Goal: Find contact information: Find contact information

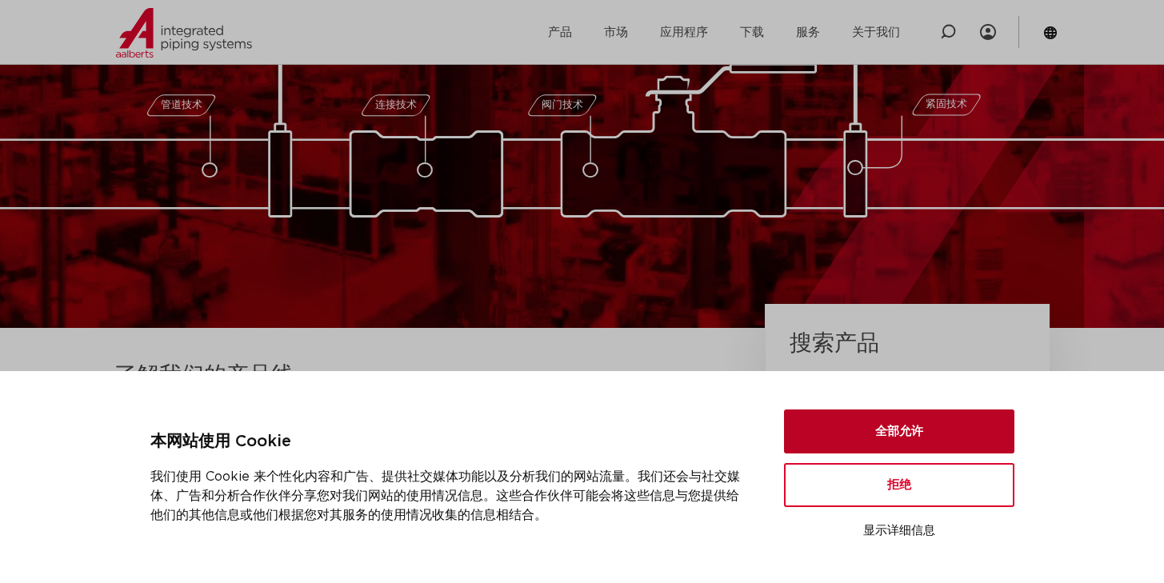
click at [912, 442] on button "全部允许" at bounding box center [899, 432] width 230 height 44
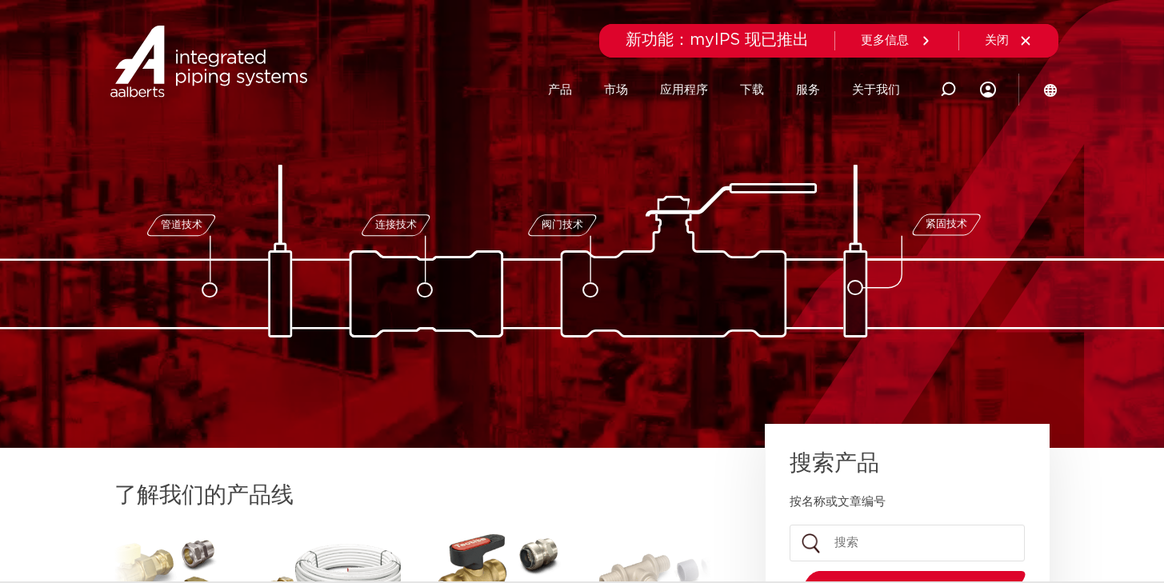
click at [572, 94] on li "产品" at bounding box center [568, 90] width 40 height 62
click at [559, 89] on font "产品" at bounding box center [560, 90] width 24 height 12
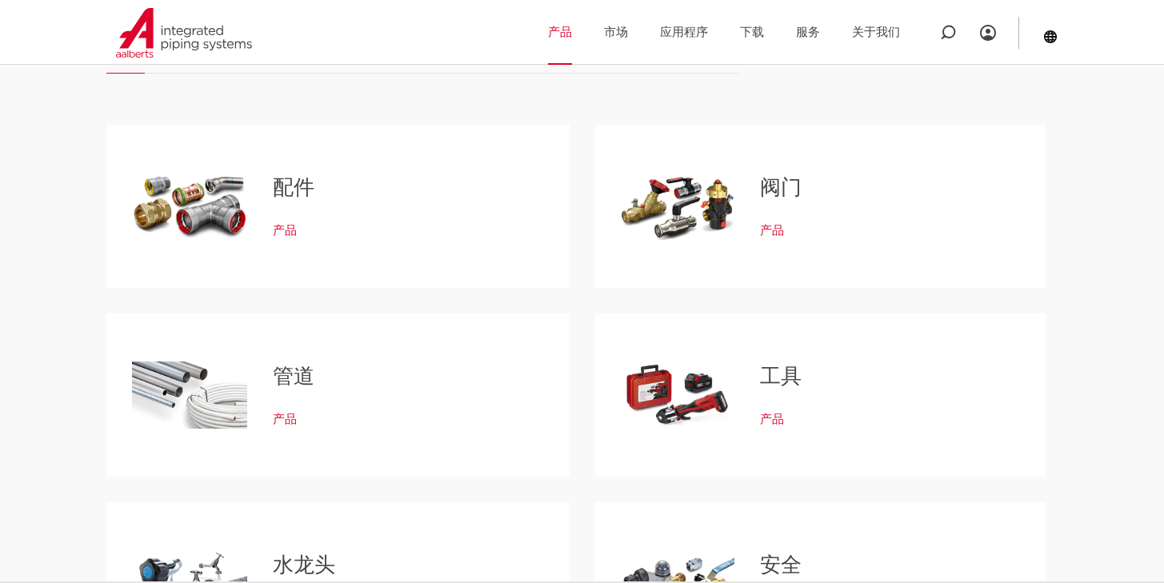
scroll to position [152, 0]
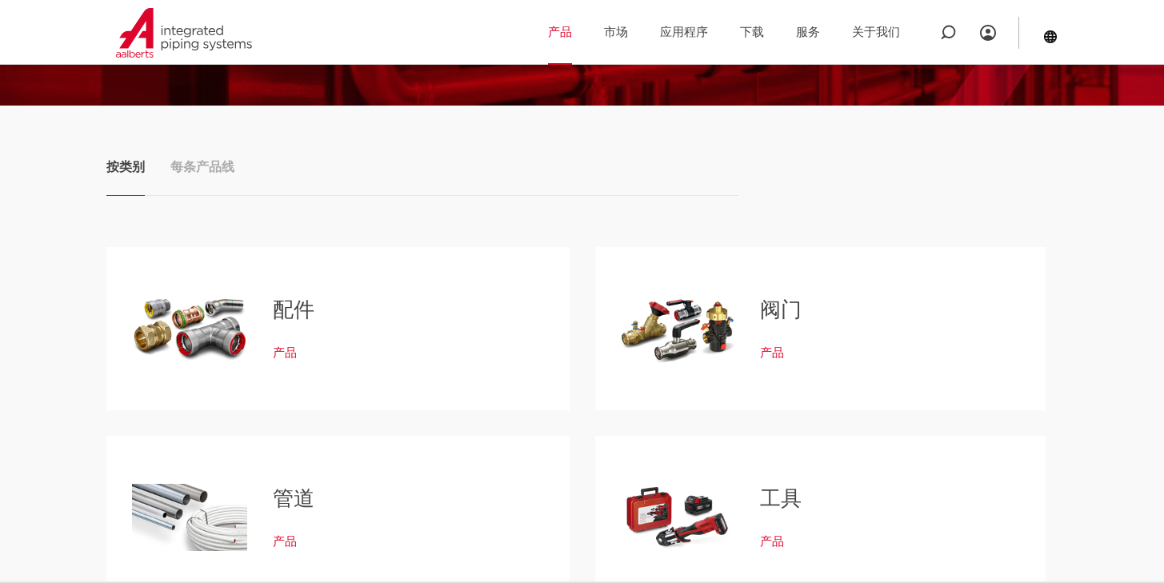
click at [214, 339] on div "标签页。使用 Enter 或 Space 打开项目，使用 Esc 退出，并使用箭头键导航。" at bounding box center [189, 329] width 115 height 112
click at [282, 351] on font "产品" at bounding box center [285, 353] width 24 height 12
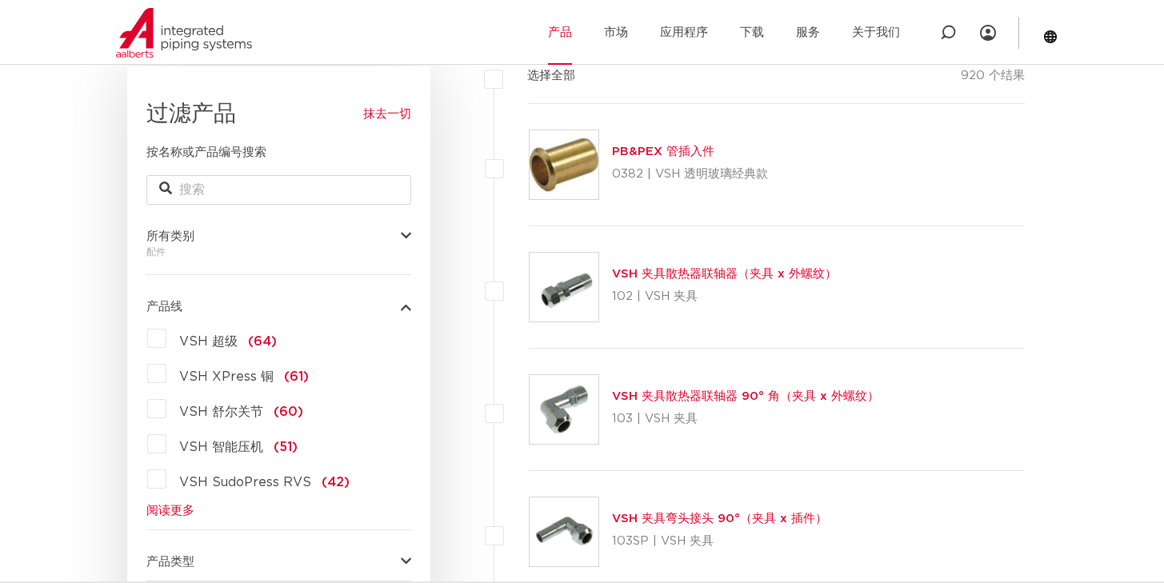
scroll to position [323, 0]
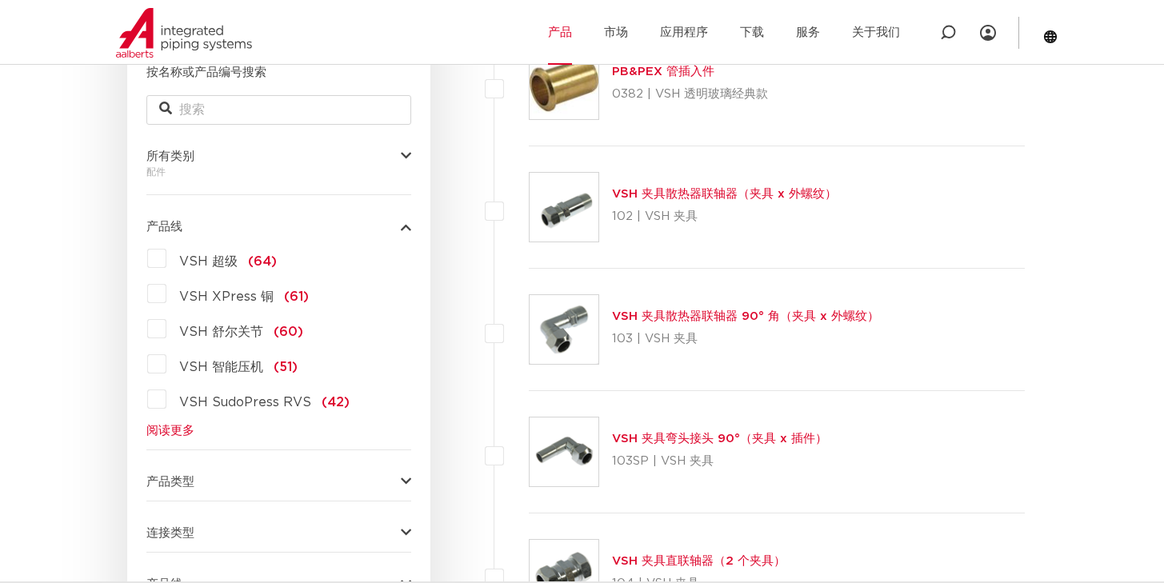
click at [168, 428] on font "阅读更多" at bounding box center [170, 431] width 48 height 12
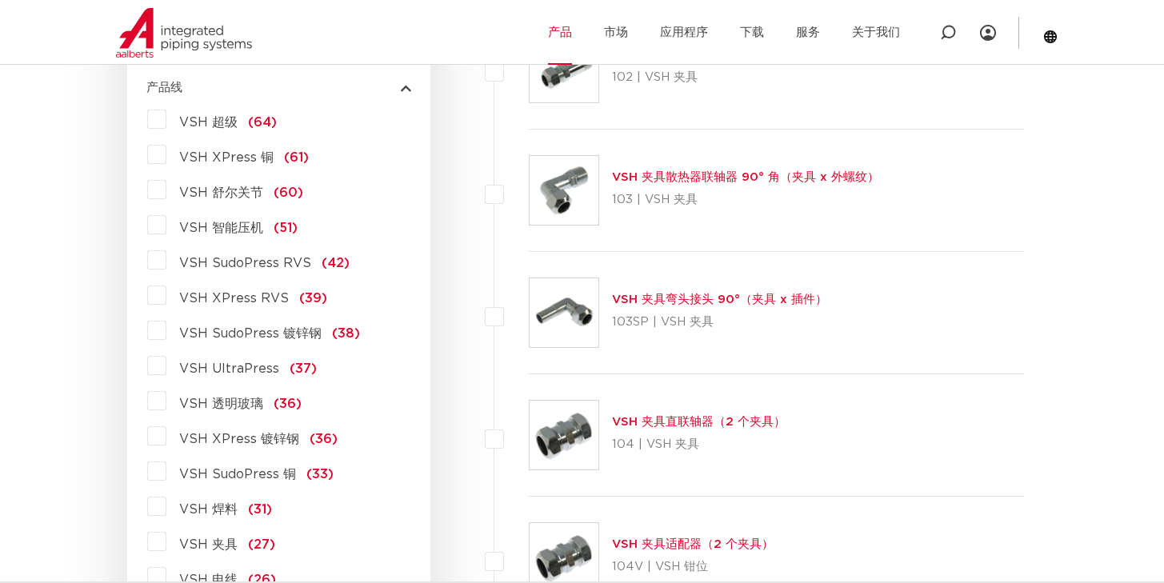
scroll to position [559, 0]
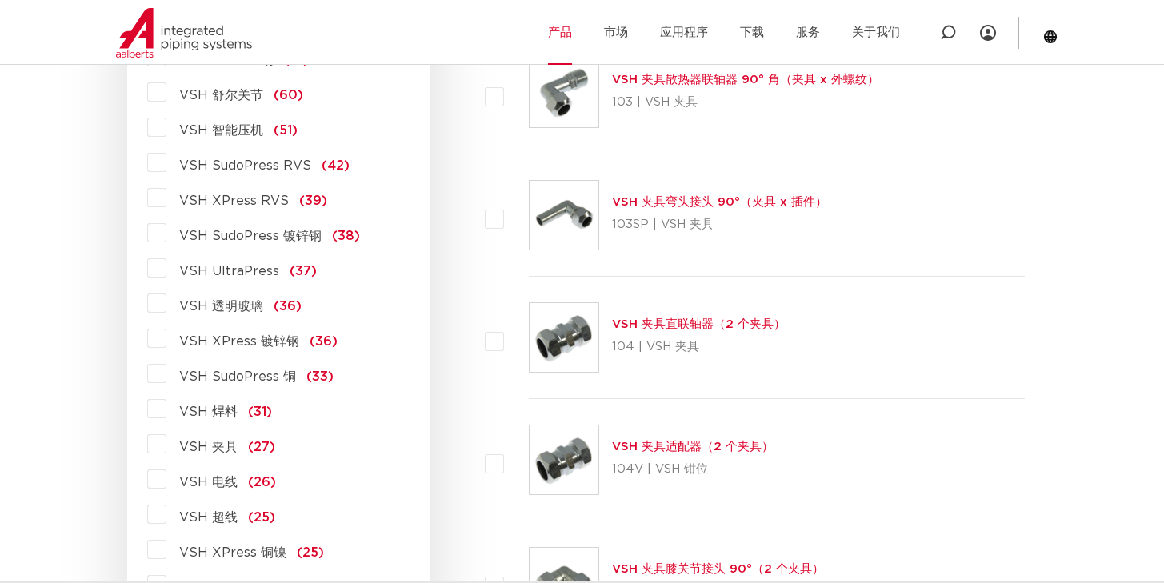
click at [274, 233] on font "VSH SudoPress 镀锌钢" at bounding box center [250, 236] width 142 height 13
click at [0, 0] on input "VSH SudoPress 镀锌钢 (38)" at bounding box center [0, 0] width 0 height 0
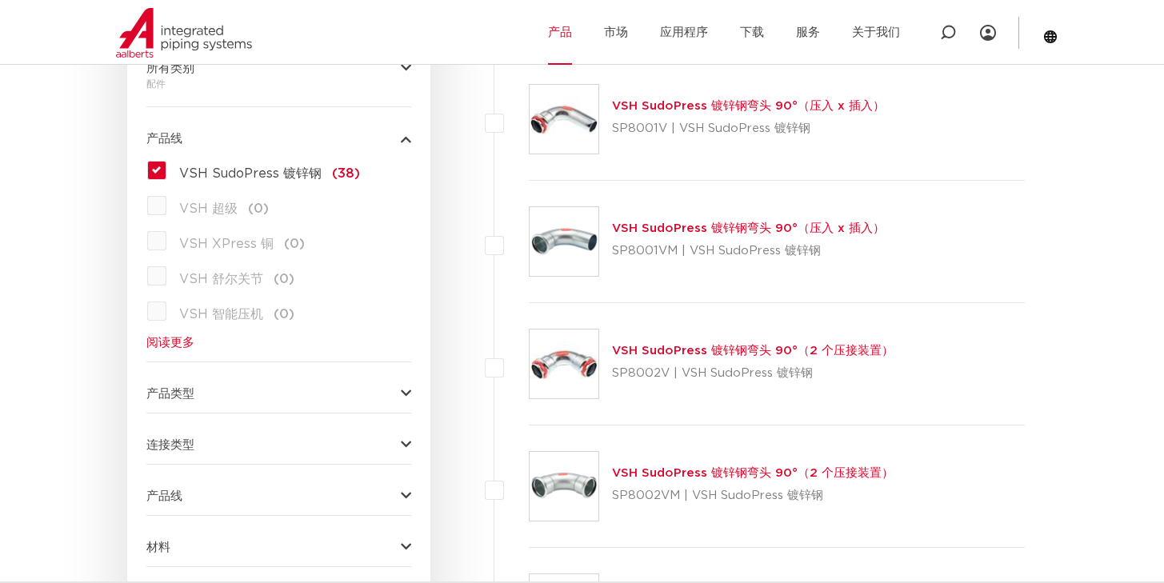
scroll to position [391, 0]
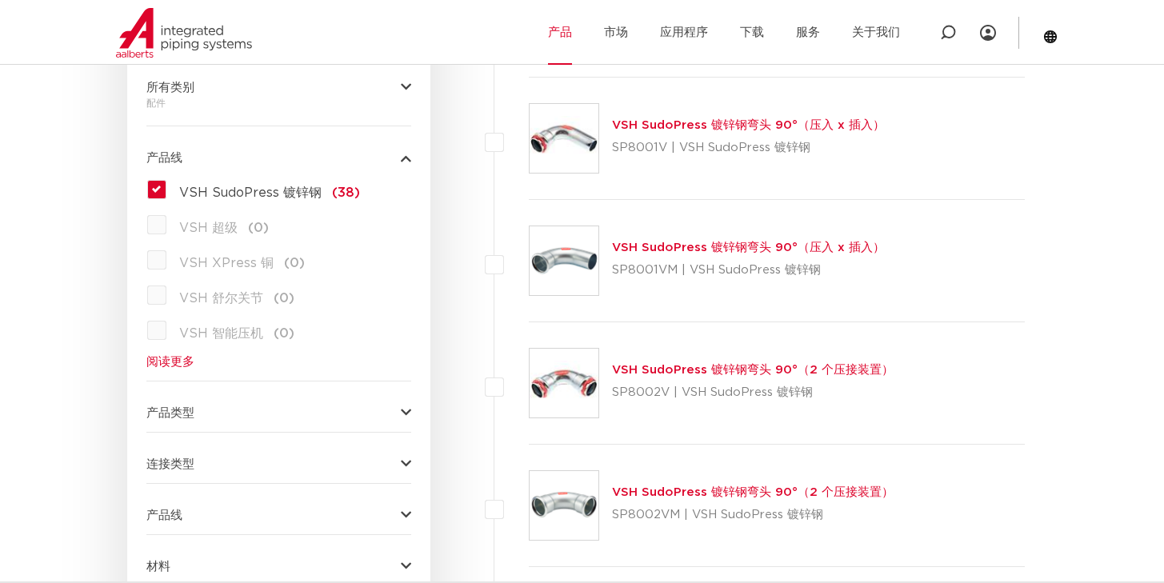
click at [250, 160] on button "产品线" at bounding box center [278, 158] width 265 height 12
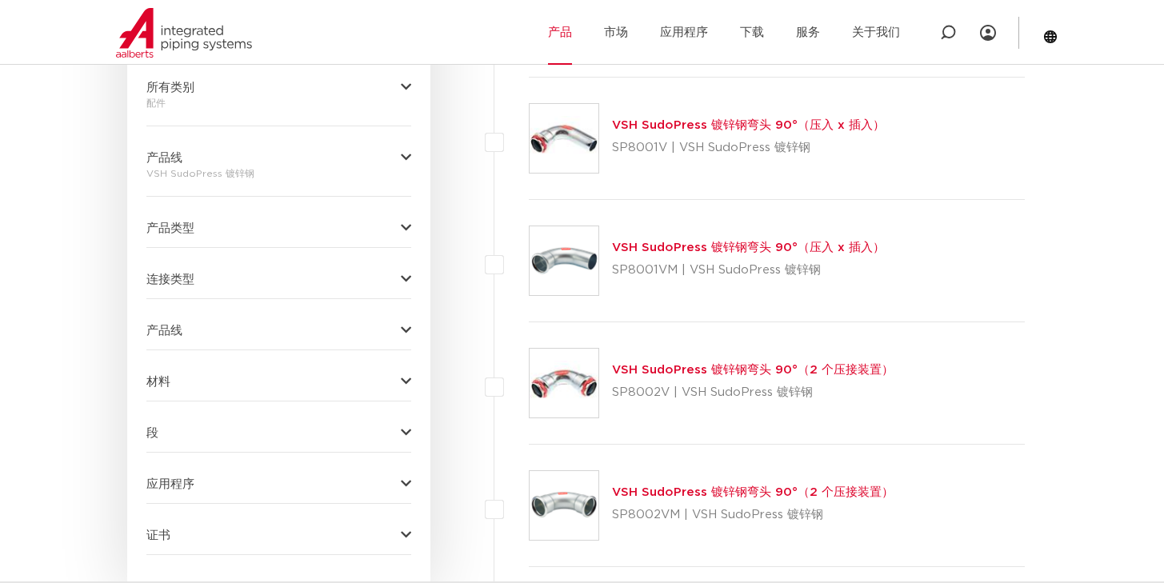
click at [250, 160] on button "产品线" at bounding box center [278, 158] width 265 height 12
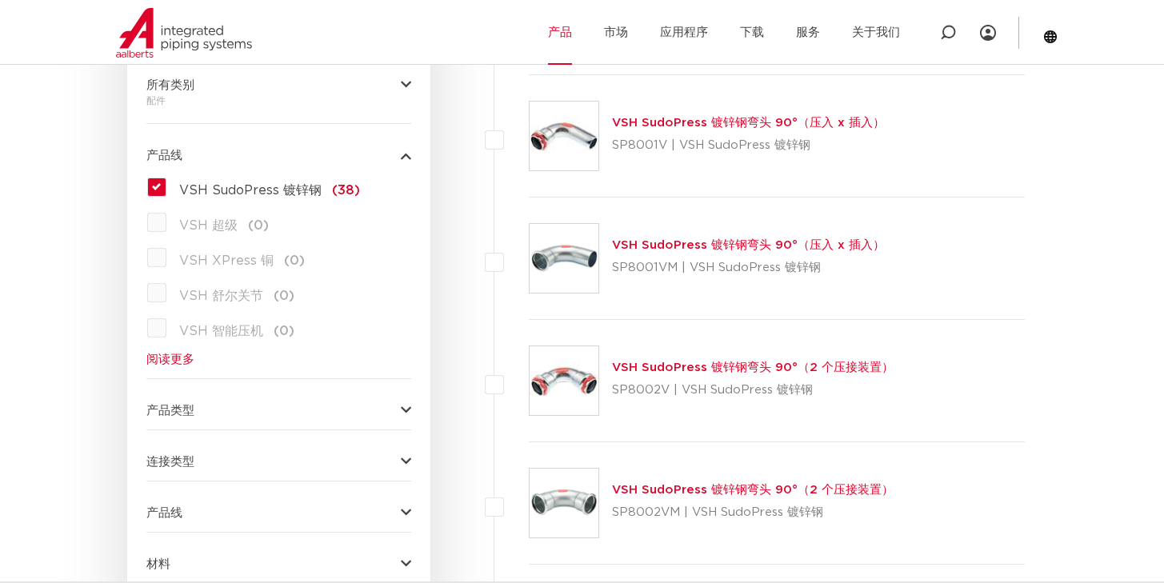
scroll to position [395, 0]
click at [168, 357] on font "阅读更多" at bounding box center [170, 359] width 48 height 12
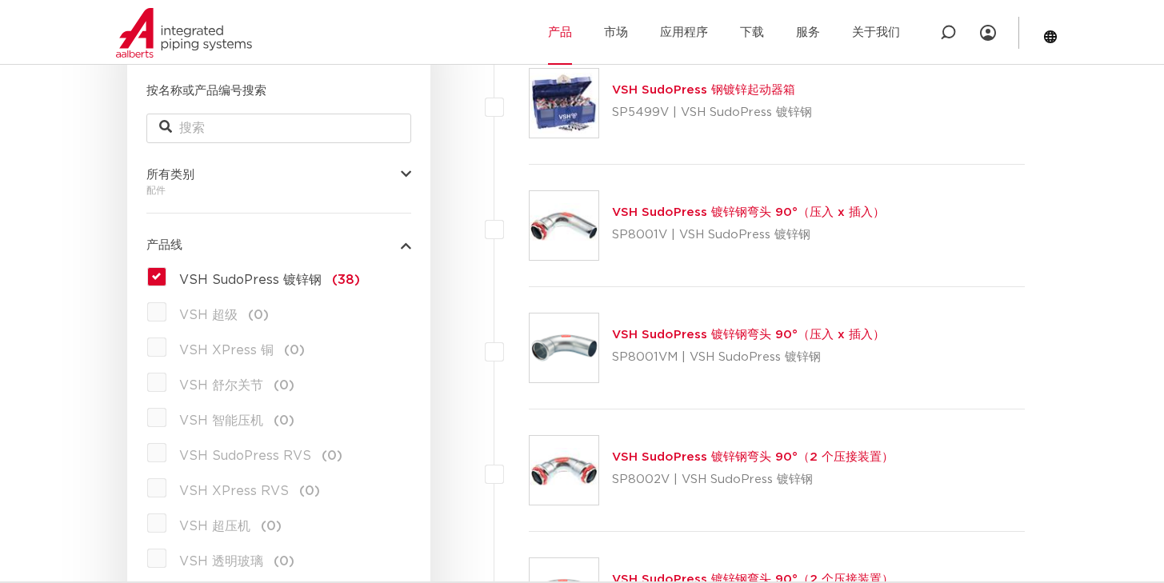
click at [202, 287] on label "VSH SudoPress 镀锌钢 (38)" at bounding box center [263, 277] width 194 height 26
click at [0, 0] on input "VSH SudoPress 镀锌钢 (38)" at bounding box center [0, 0] width 0 height 0
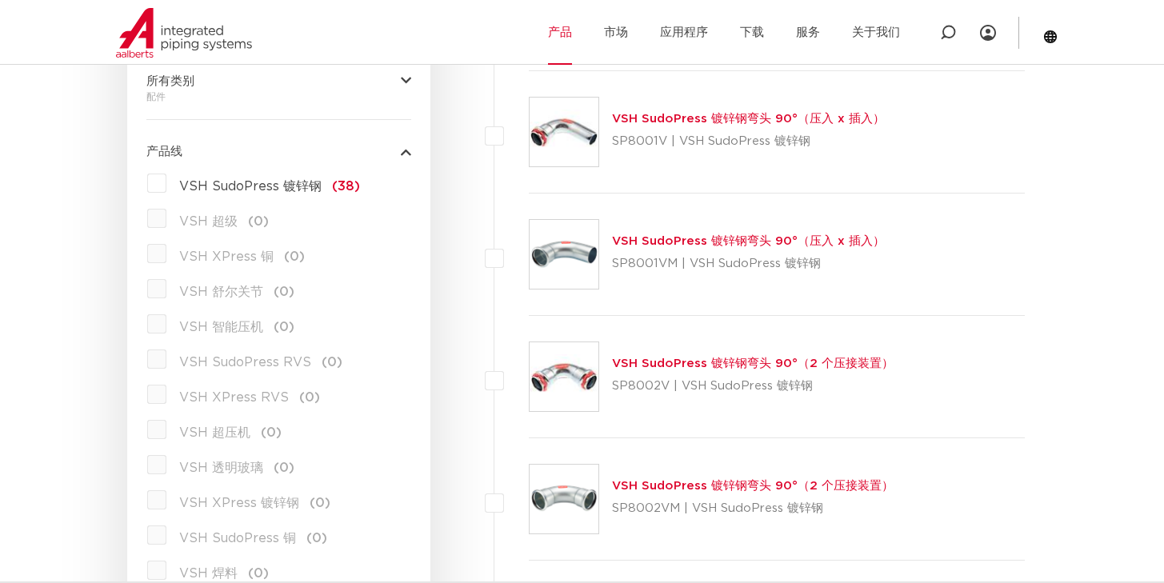
scroll to position [423, 0]
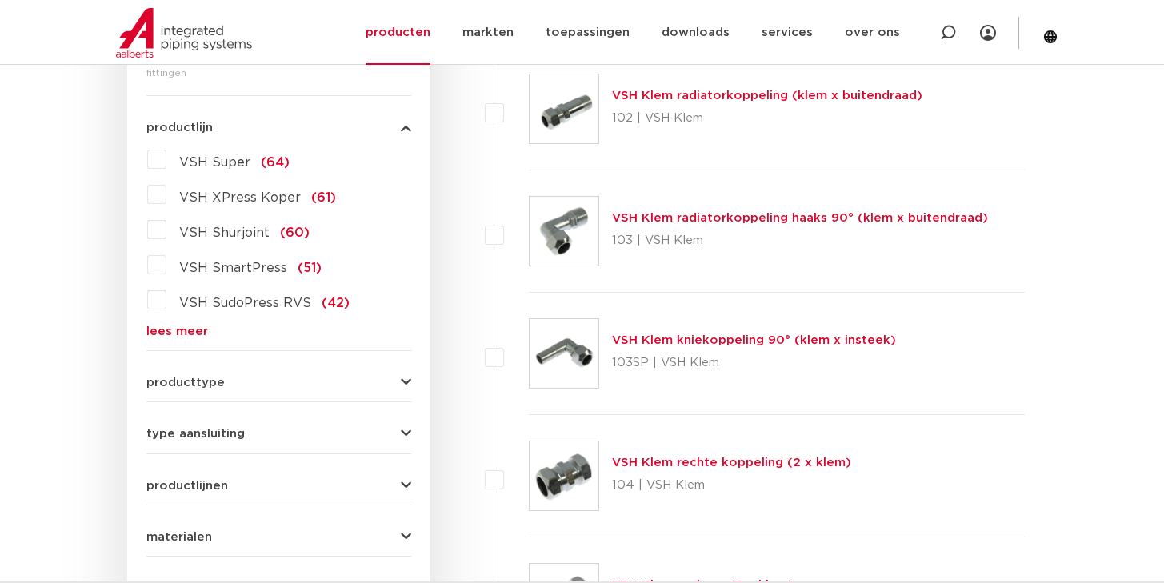
scroll to position [422, 0]
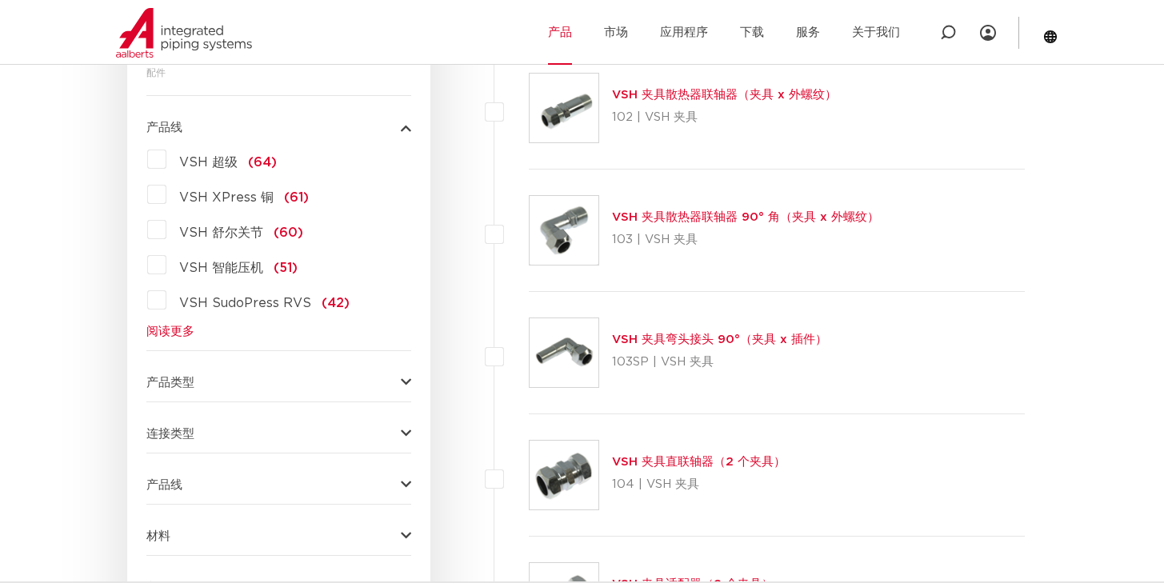
click at [157, 335] on font "阅读更多" at bounding box center [170, 332] width 48 height 12
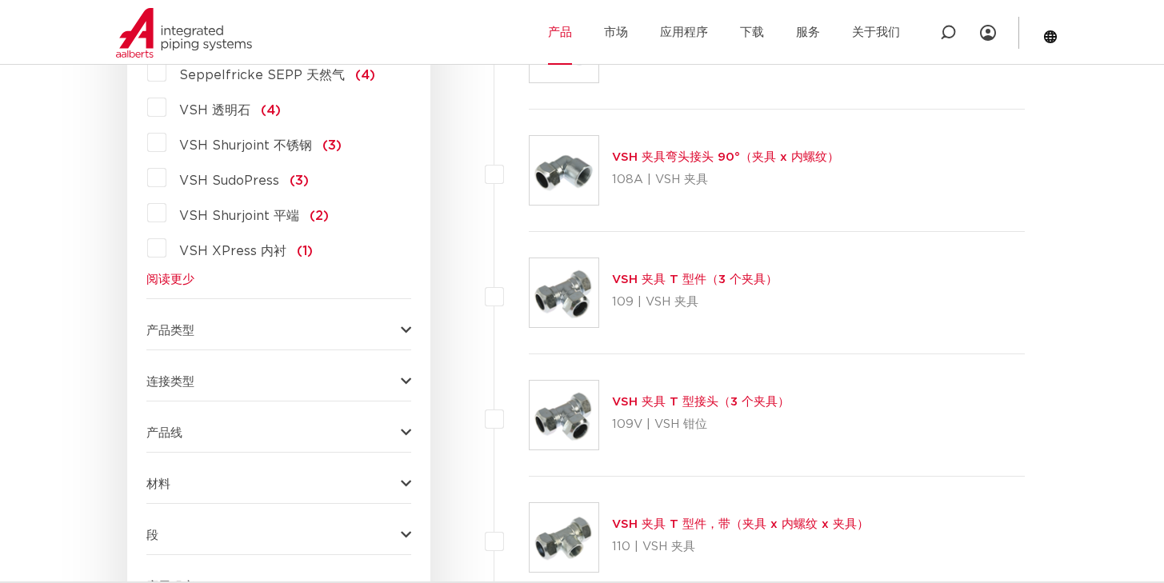
click at [325, 330] on button "产品类型" at bounding box center [278, 331] width 265 height 12
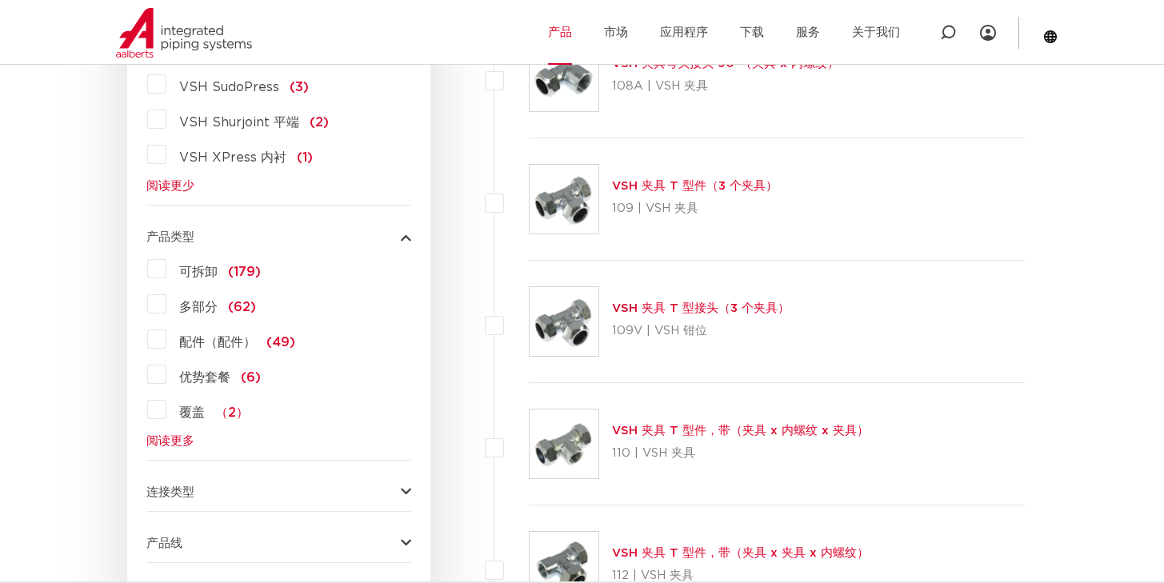
scroll to position [1882, 0]
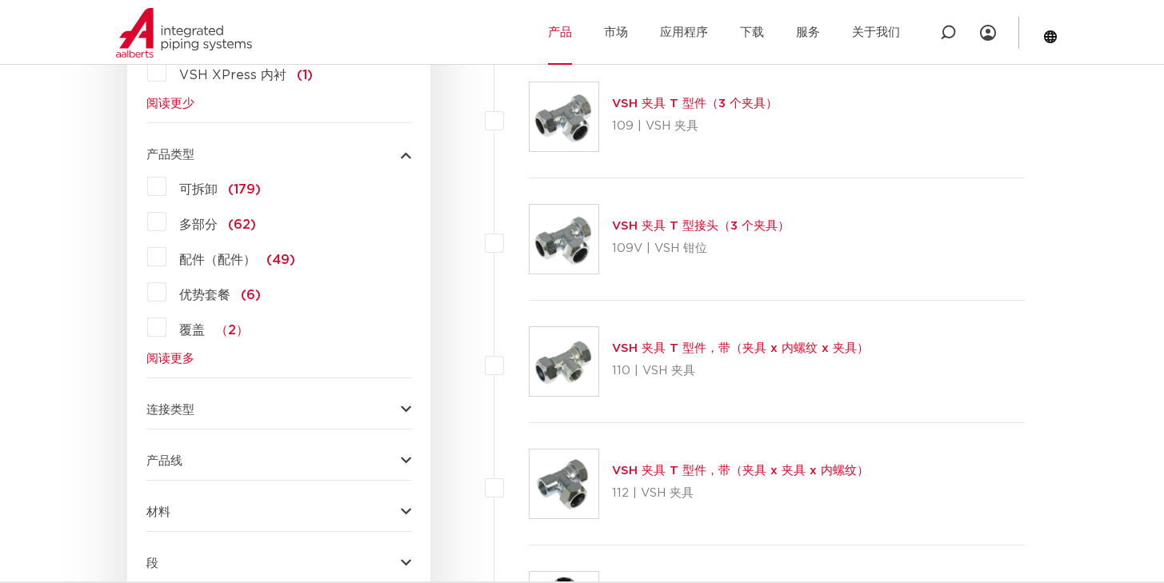
click at [274, 415] on button "连接类型" at bounding box center [278, 410] width 265 height 12
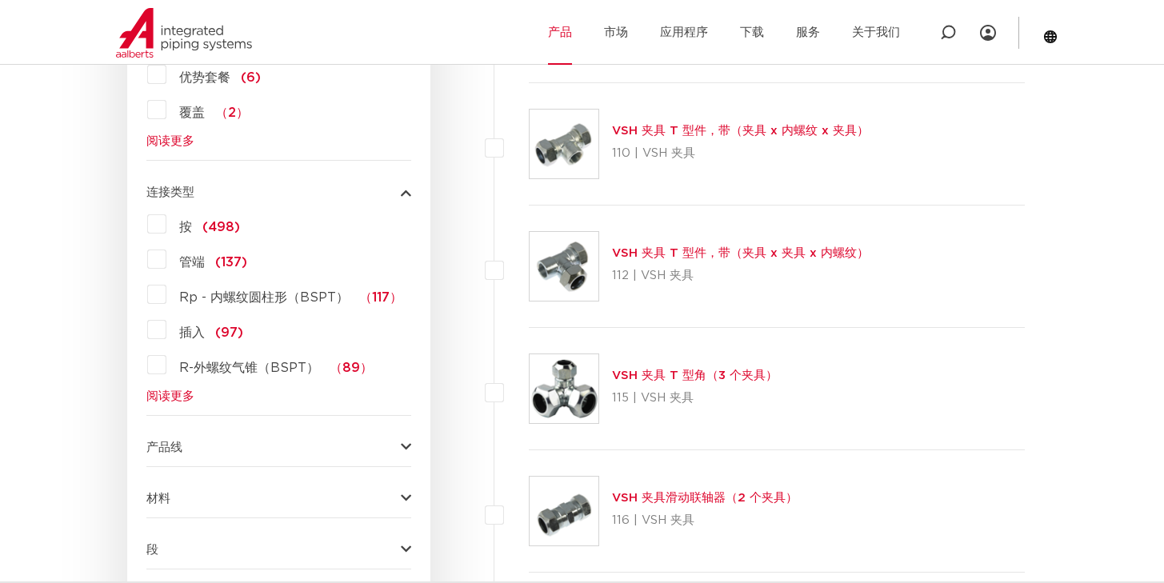
scroll to position [2272, 0]
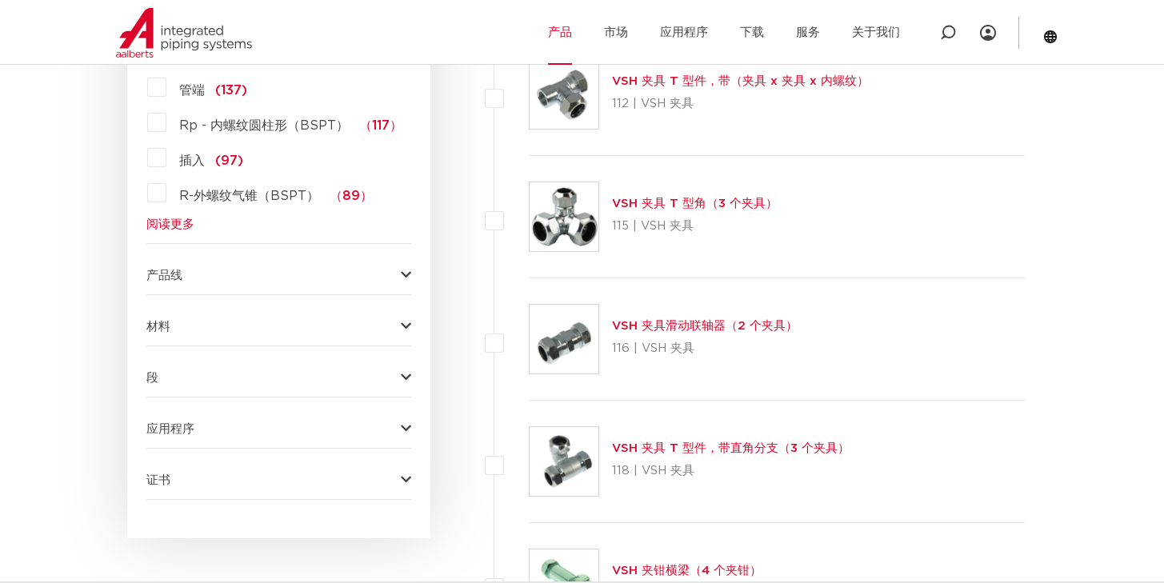
click at [316, 275] on button "产品线" at bounding box center [278, 276] width 265 height 12
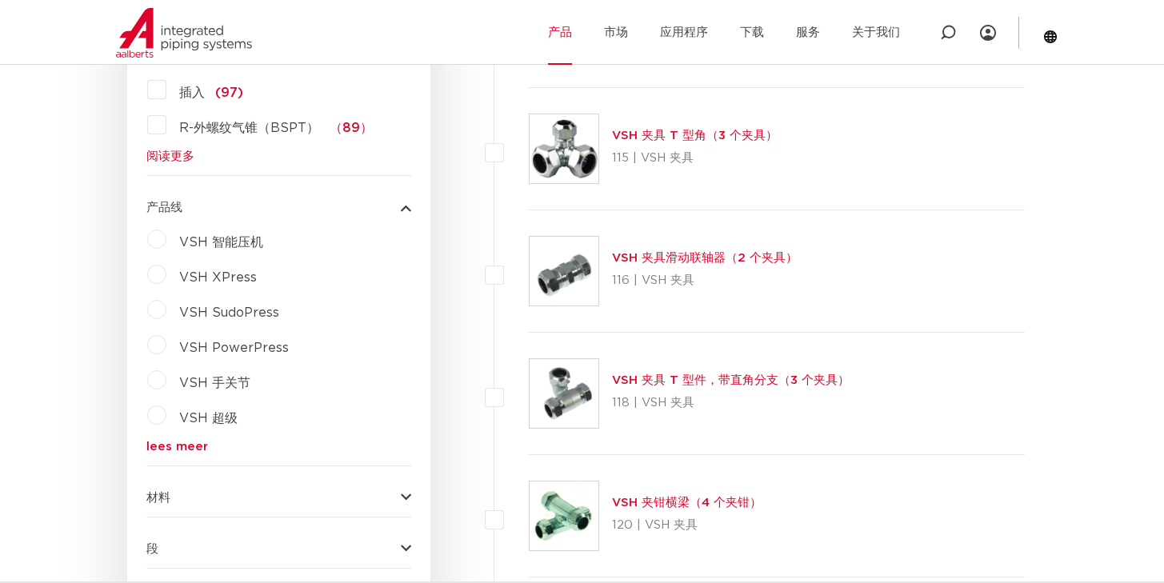
scroll to position [2427, 0]
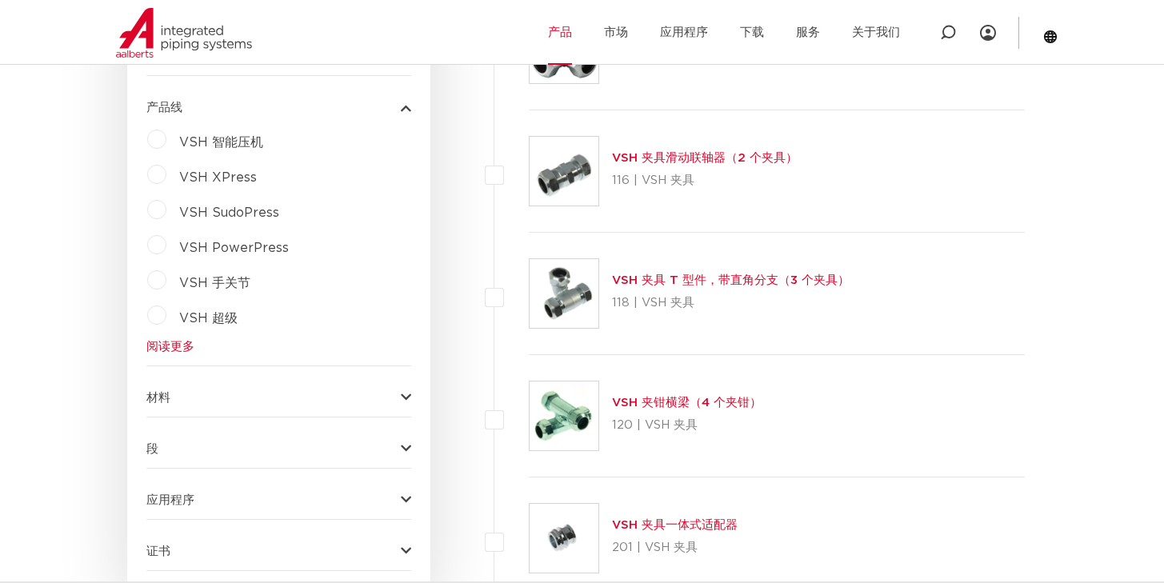
scroll to position [2460, 0]
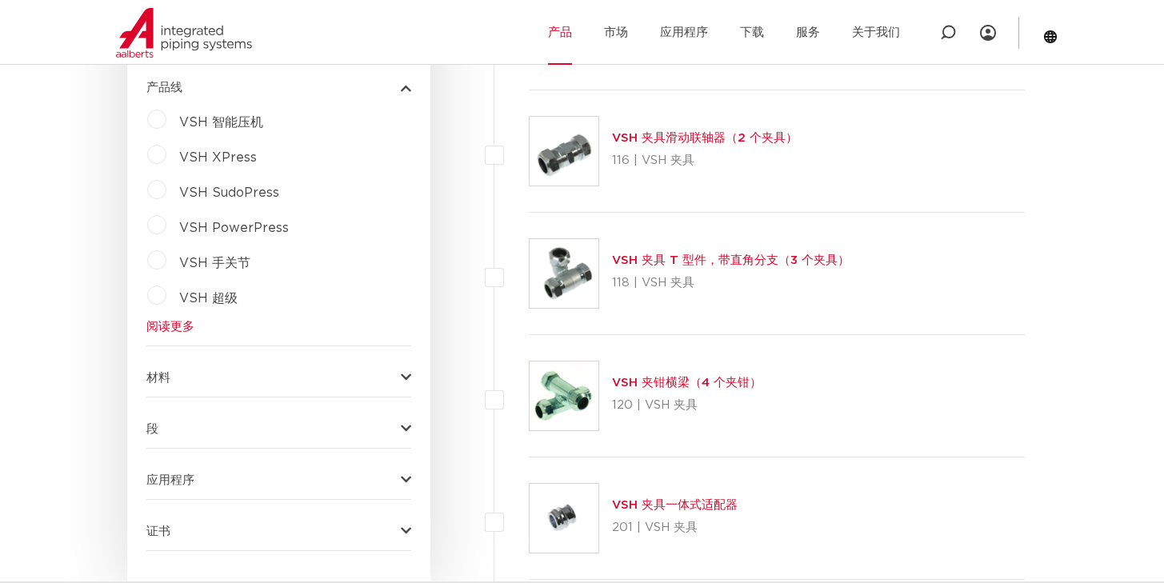
click at [362, 365] on div "材料 黄铜 (311) 不锈钢 (190) 钢 (125) 铜 (107) 青铜 (84) 铸铁 (46) 塑料 (37) 橡胶 (29) 铜镍 (25) 阅…" at bounding box center [278, 371] width 265 height 25
click at [367, 380] on button "材料" at bounding box center [278, 378] width 265 height 12
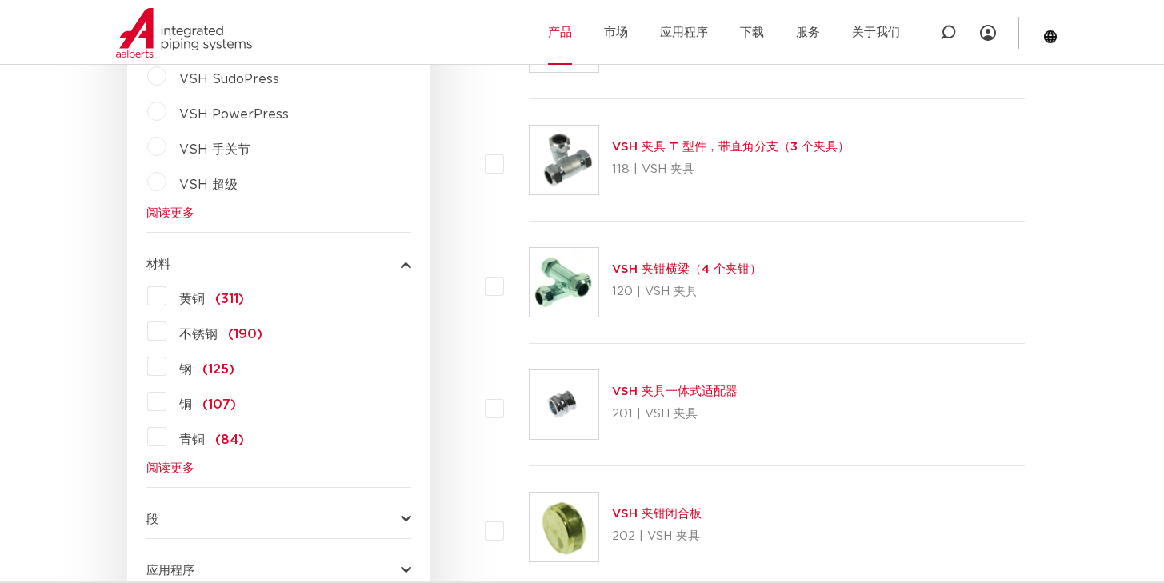
scroll to position [2580, 0]
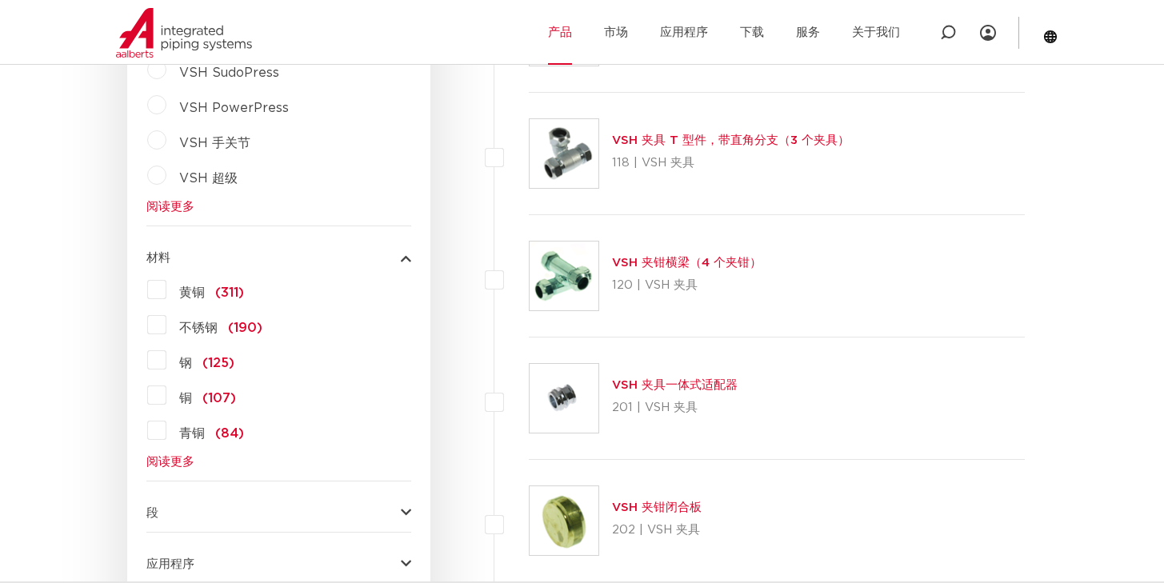
click at [182, 454] on div "黄铜 (311) 不锈钢 (190) 钢 (125) 铜 (107) 青铜 (84) 铸铁 (46) 塑料 (37) 橡胶 (29) 铜镍 (25) 阅读更多…" at bounding box center [278, 372] width 265 height 191
click at [183, 462] on font "阅读更多" at bounding box center [170, 462] width 48 height 12
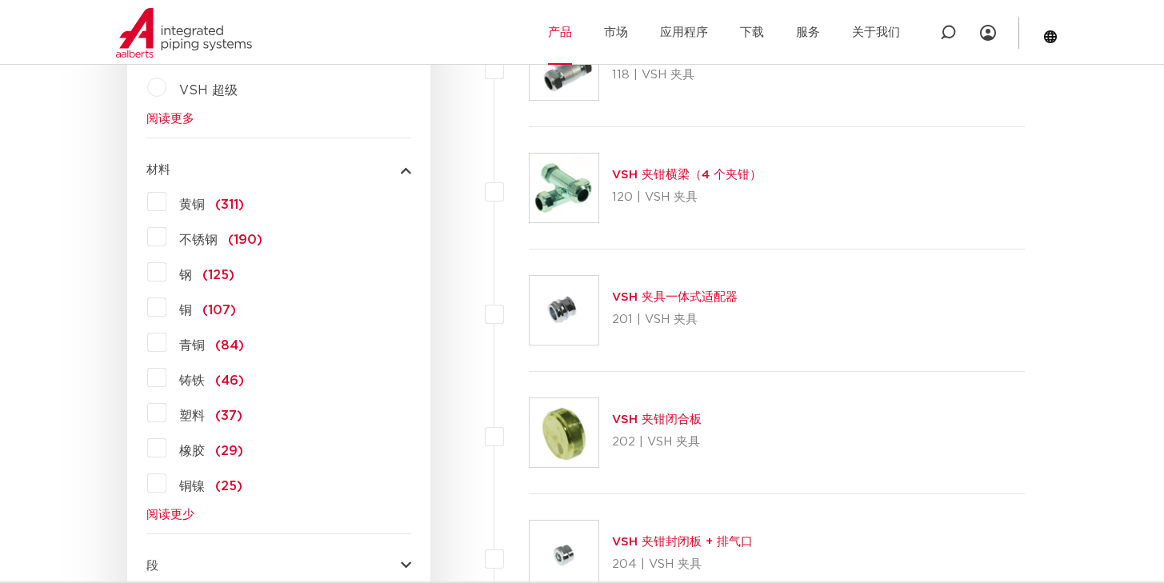
scroll to position [2670, 0]
click at [166, 379] on label "铸铁 (46)" at bounding box center [205, 376] width 78 height 26
click at [0, 0] on input "铸铁 (46)" at bounding box center [0, 0] width 0 height 0
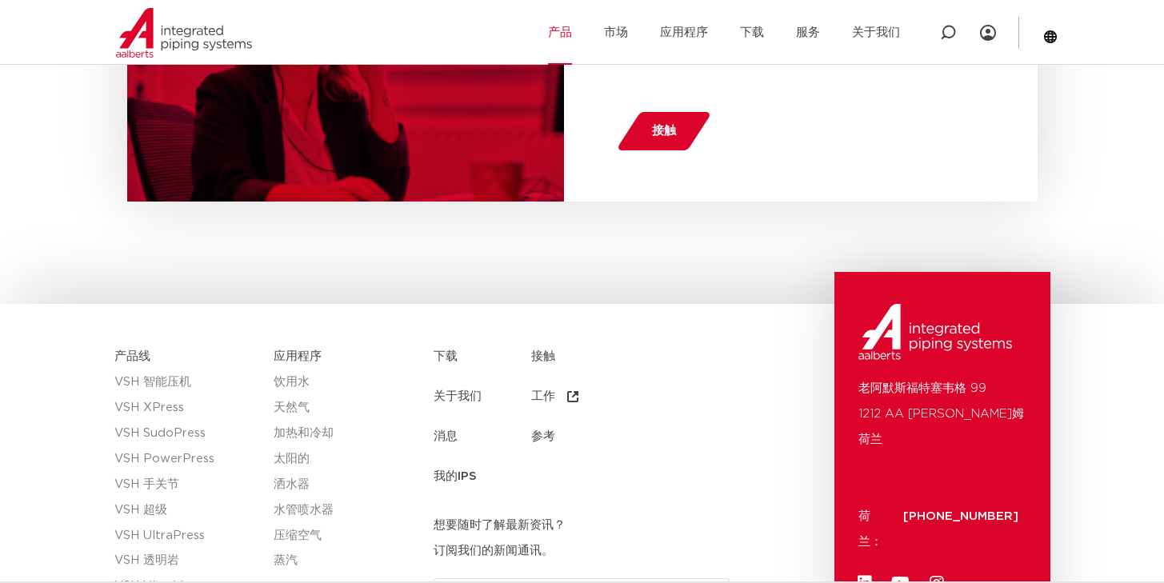
scroll to position [6350, 0]
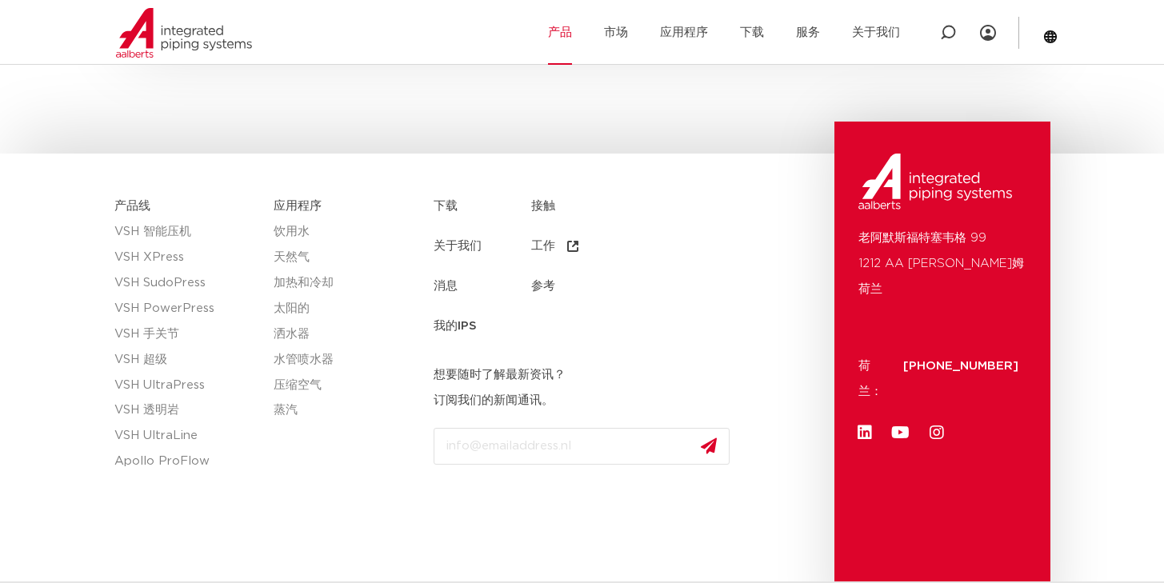
click at [459, 243] on font "关于我们" at bounding box center [458, 246] width 48 height 12
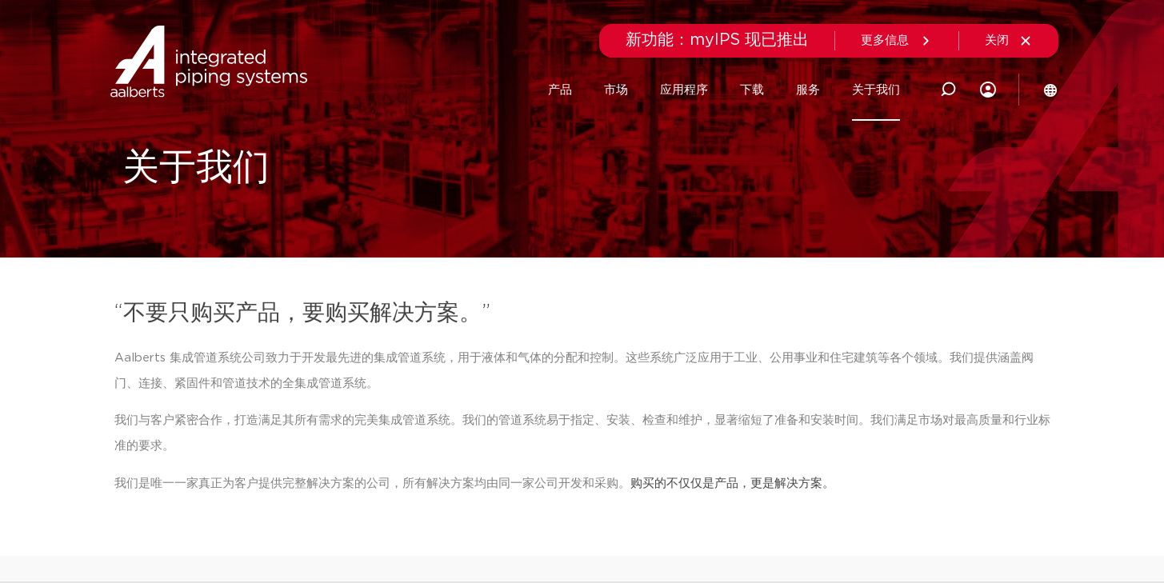
click at [212, 64] on img at bounding box center [208, 62] width 205 height 72
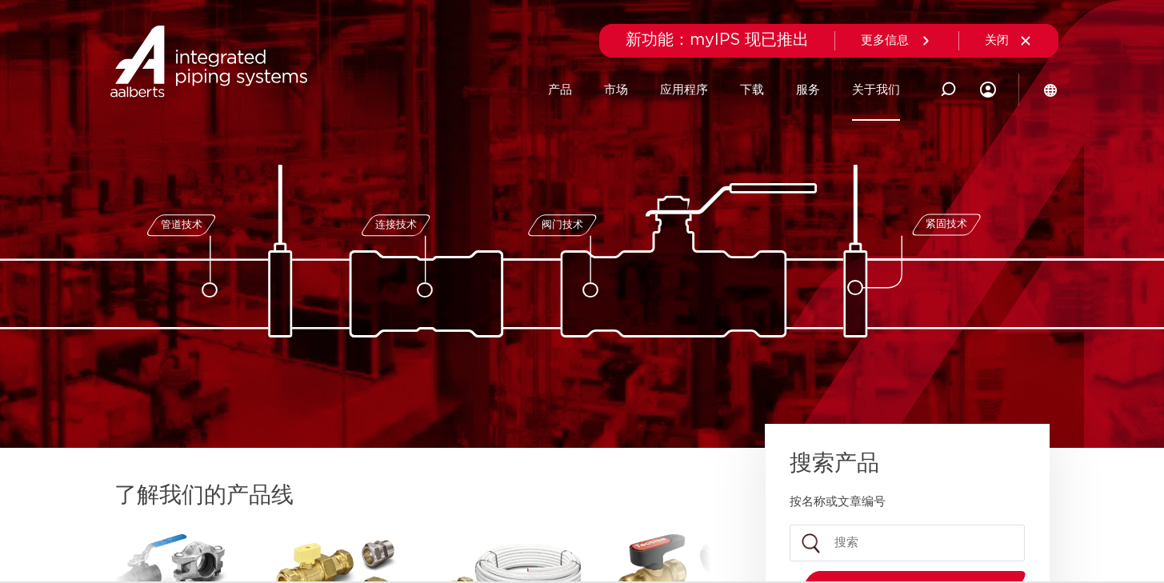
click at [863, 92] on font "关于我们" at bounding box center [876, 90] width 48 height 12
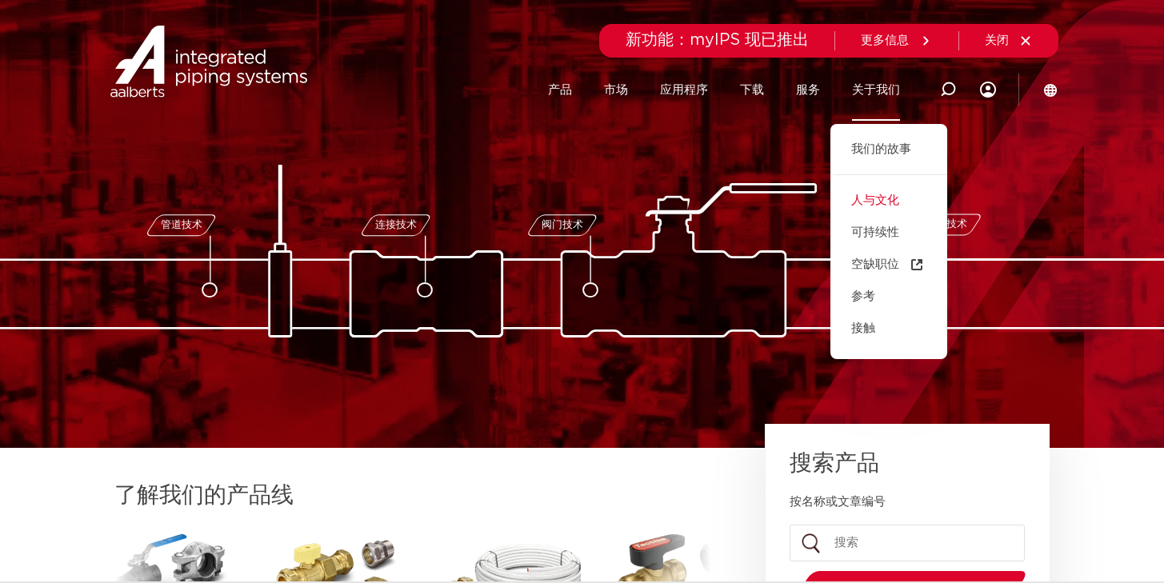
click at [884, 205] on font "人与文化" at bounding box center [876, 200] width 48 height 12
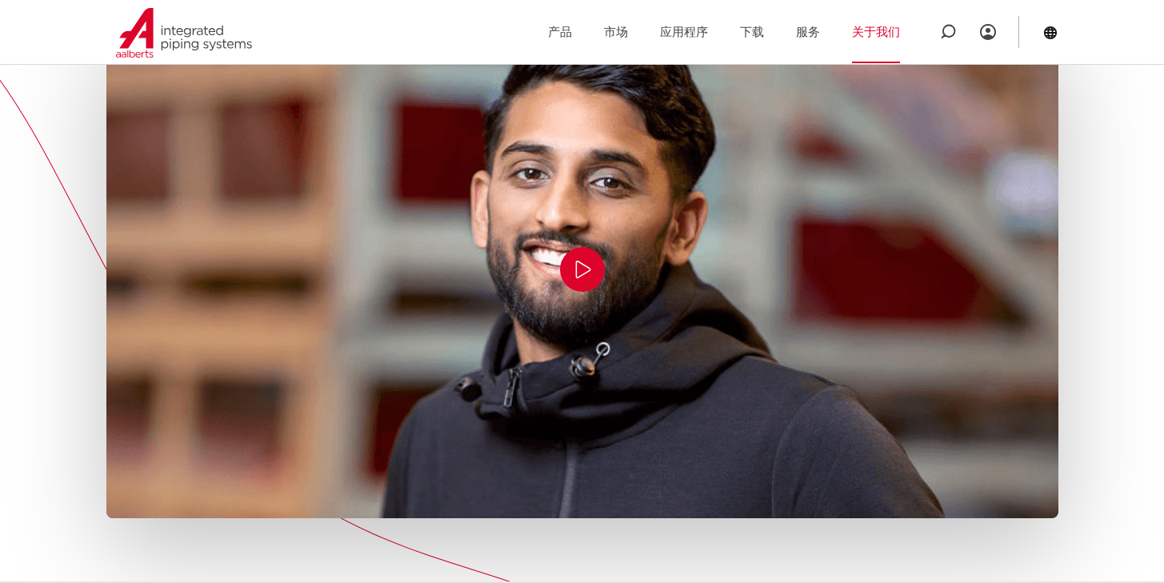
scroll to position [473, 0]
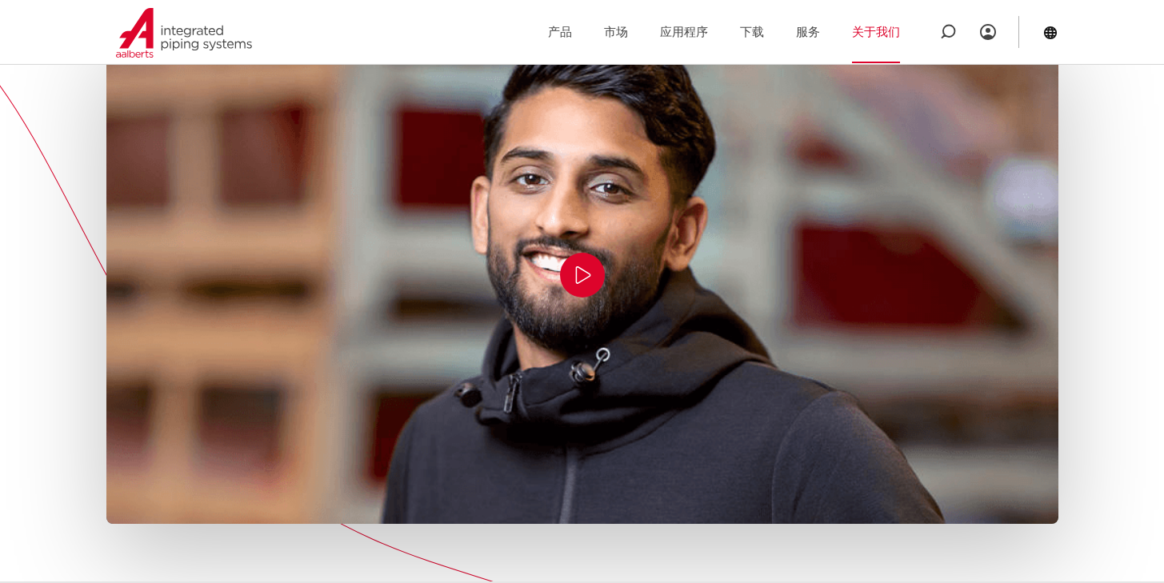
click at [587, 285] on icon "播放/暂停" at bounding box center [582, 275] width 19 height 19
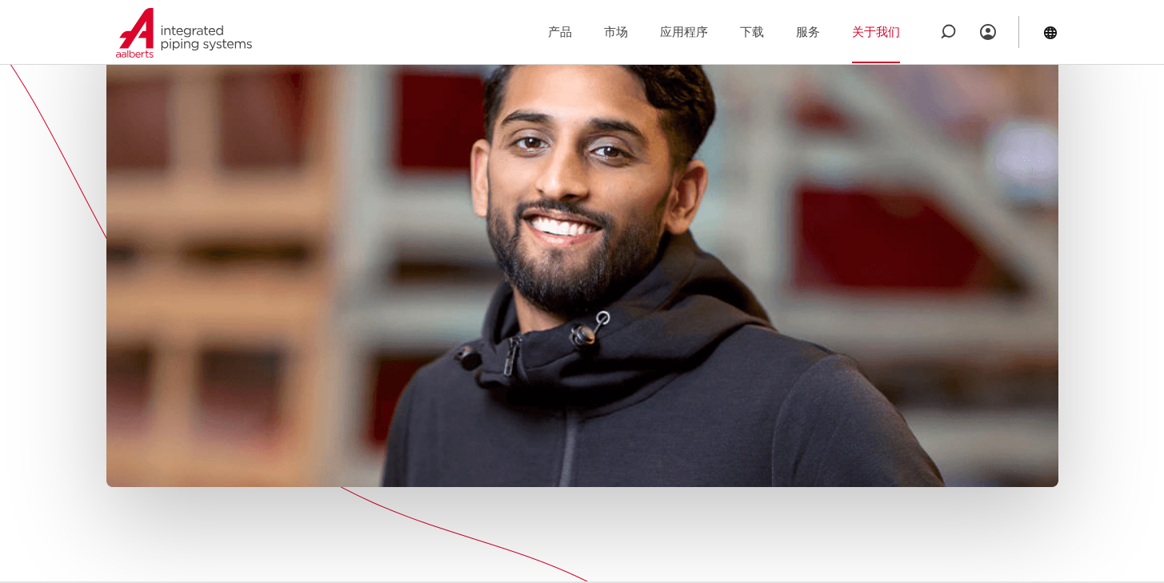
scroll to position [511, 0]
click at [597, 254] on button "播放/暂停" at bounding box center [582, 237] width 45 height 45
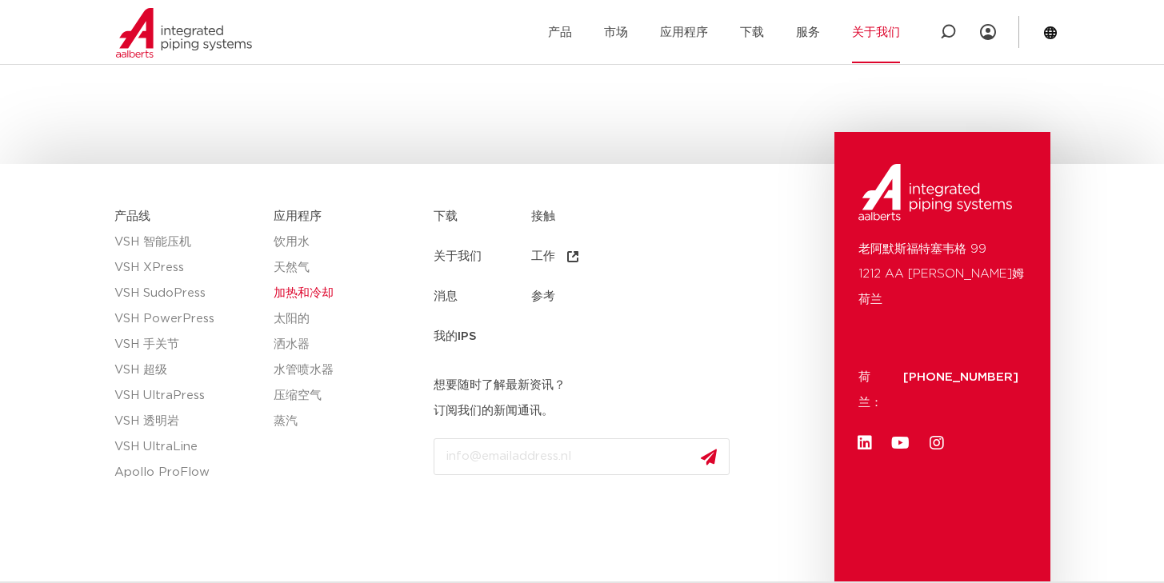
scroll to position [4148, 0]
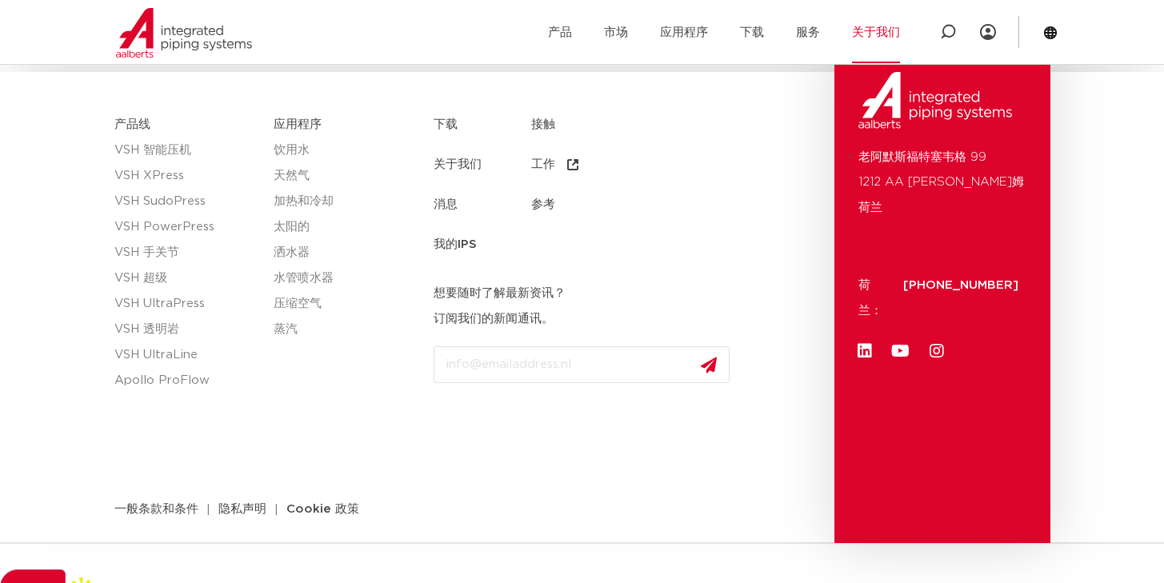
click at [884, 32] on font "关于我们" at bounding box center [876, 32] width 48 height 12
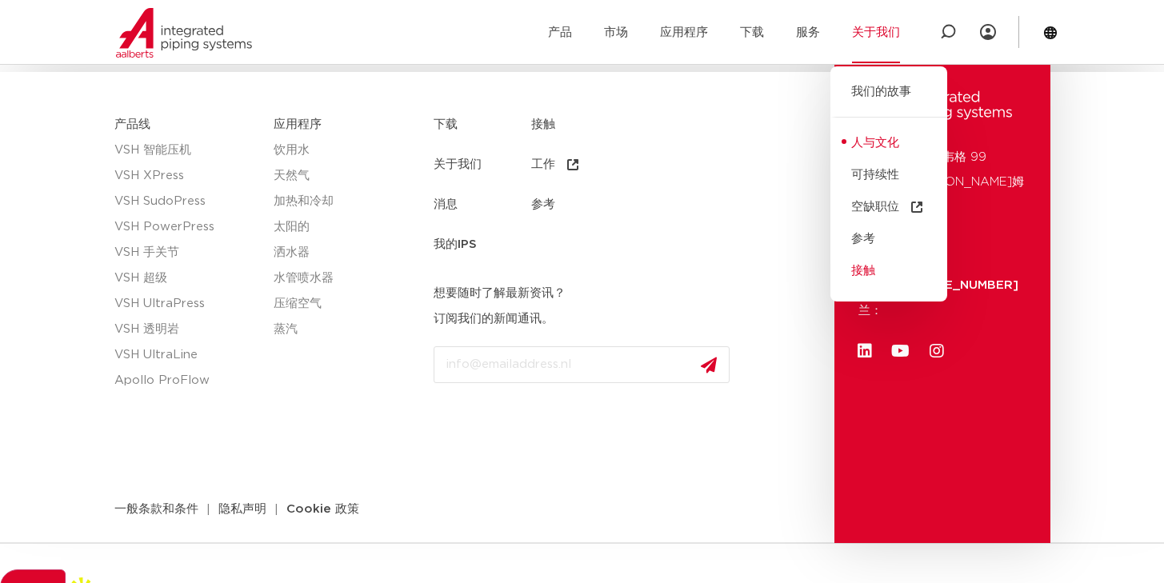
click at [880, 279] on link "接触" at bounding box center [889, 271] width 117 height 32
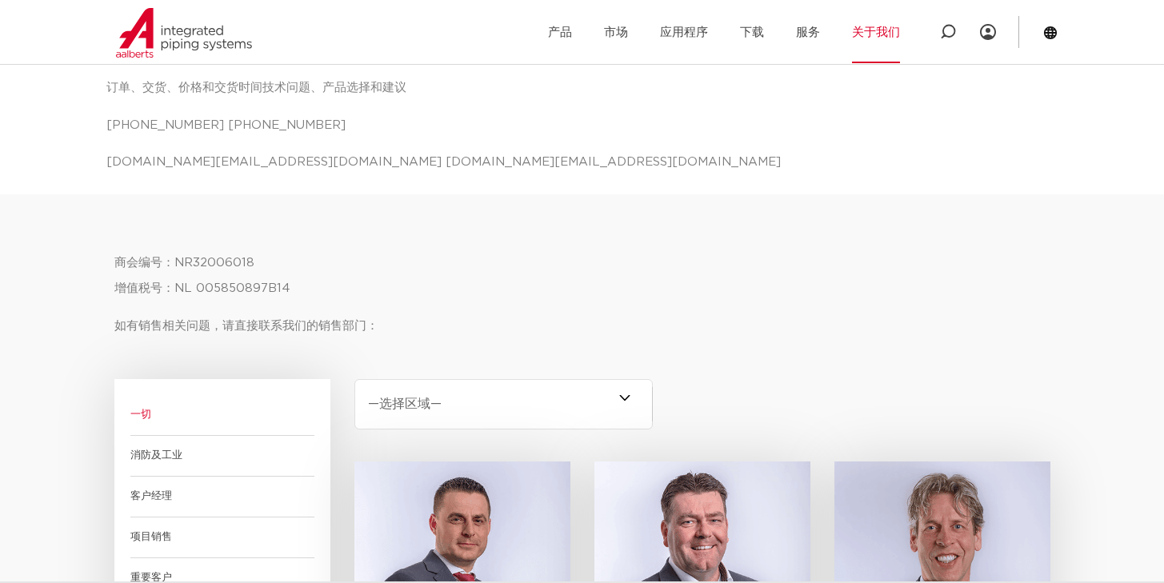
scroll to position [718, 0]
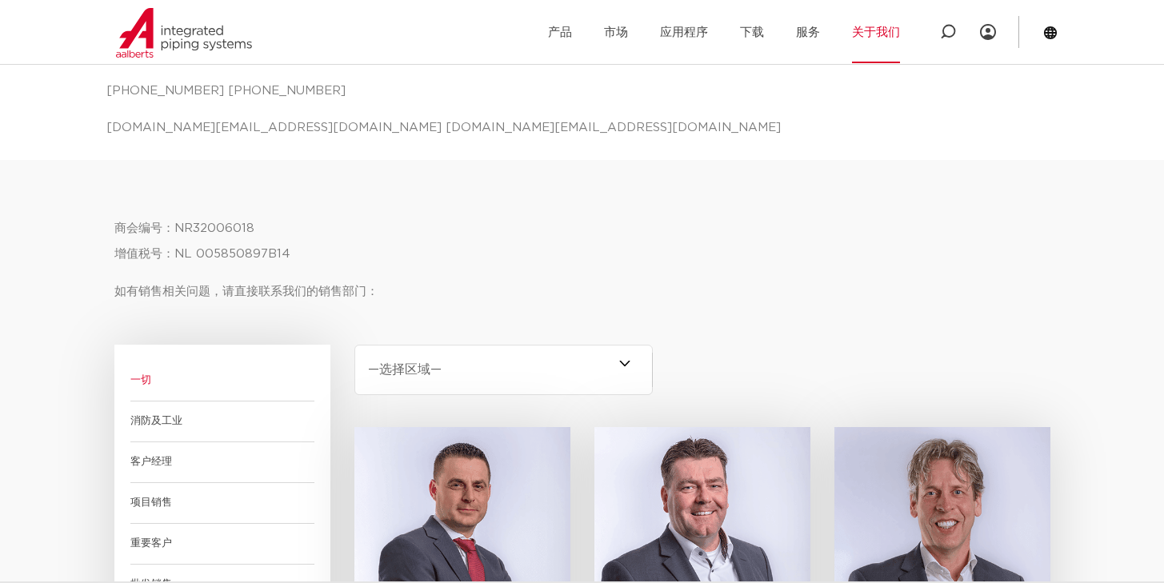
click at [175, 417] on font "消防及工业" at bounding box center [156, 421] width 52 height 10
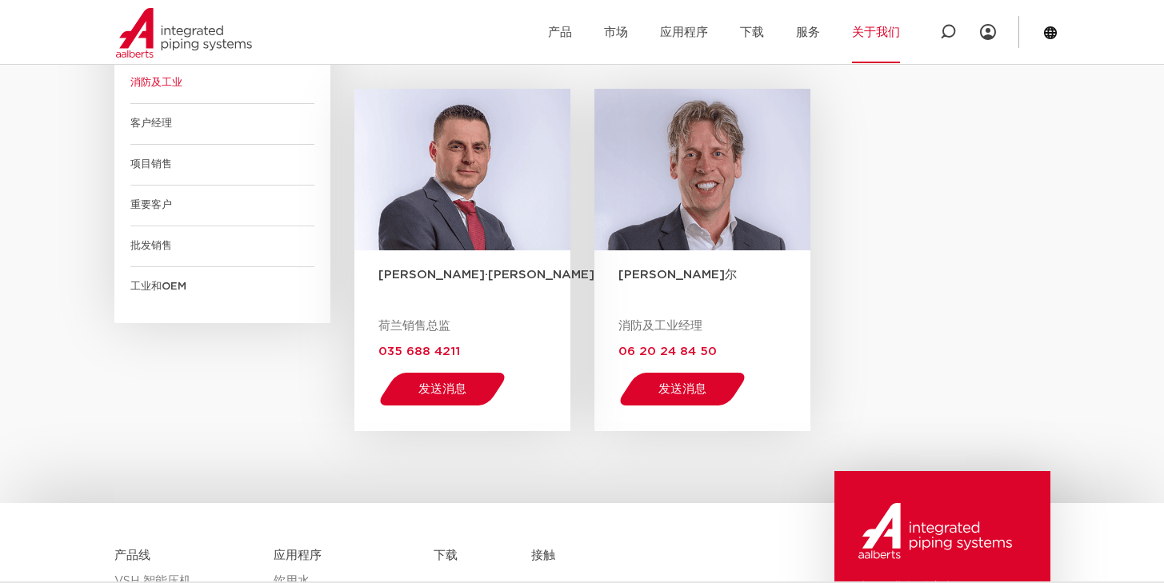
scroll to position [1032, 0]
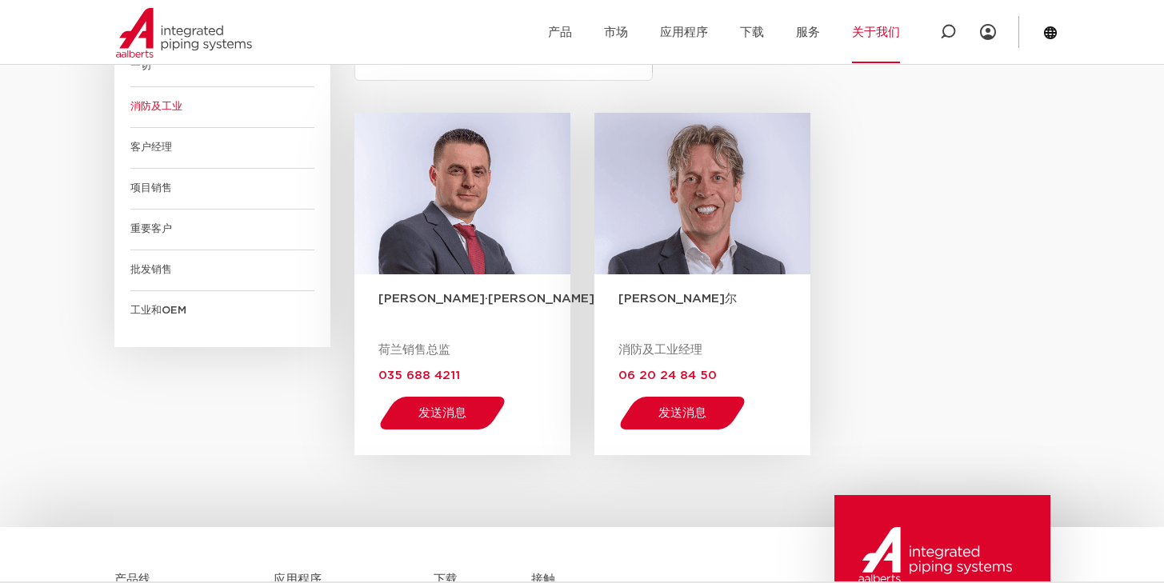
click at [165, 166] on span "客户经理" at bounding box center [222, 148] width 184 height 41
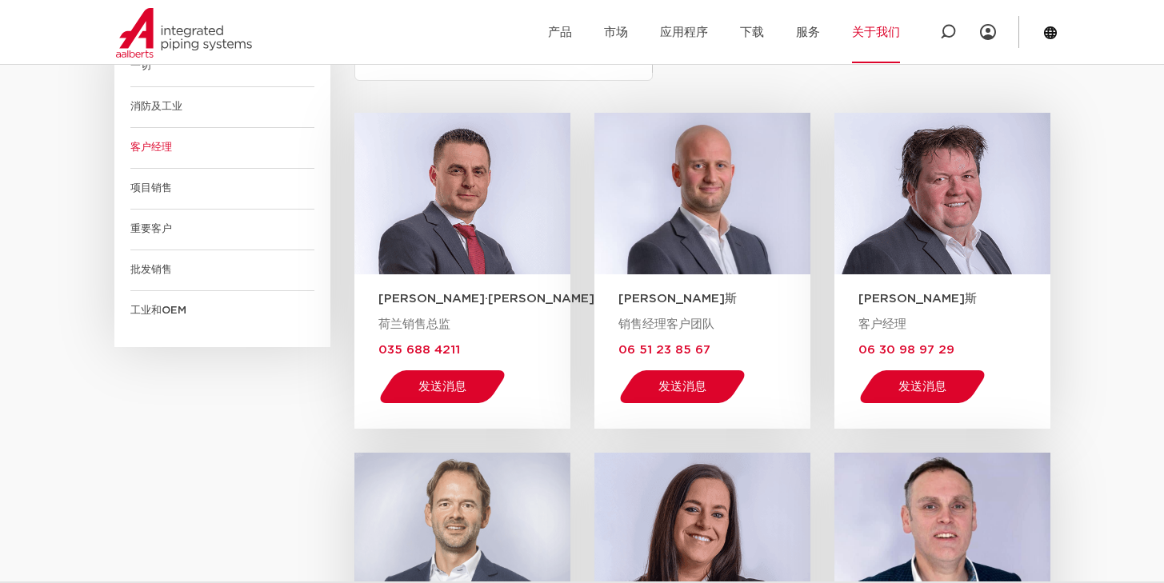
click at [170, 238] on span "重要客户" at bounding box center [222, 230] width 184 height 41
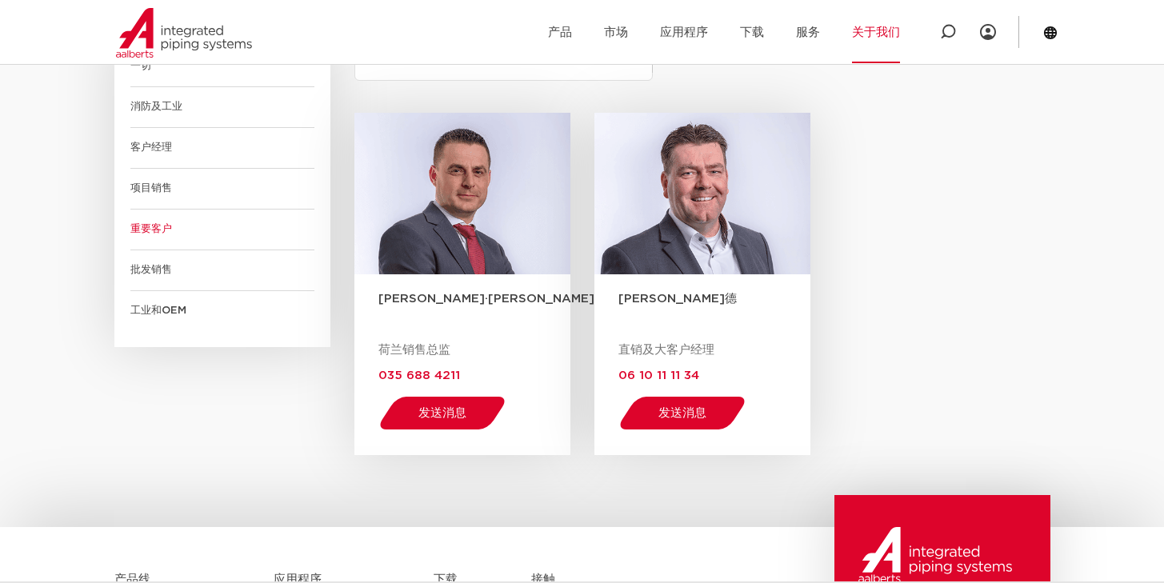
click at [179, 272] on span "批发销售" at bounding box center [222, 270] width 184 height 41
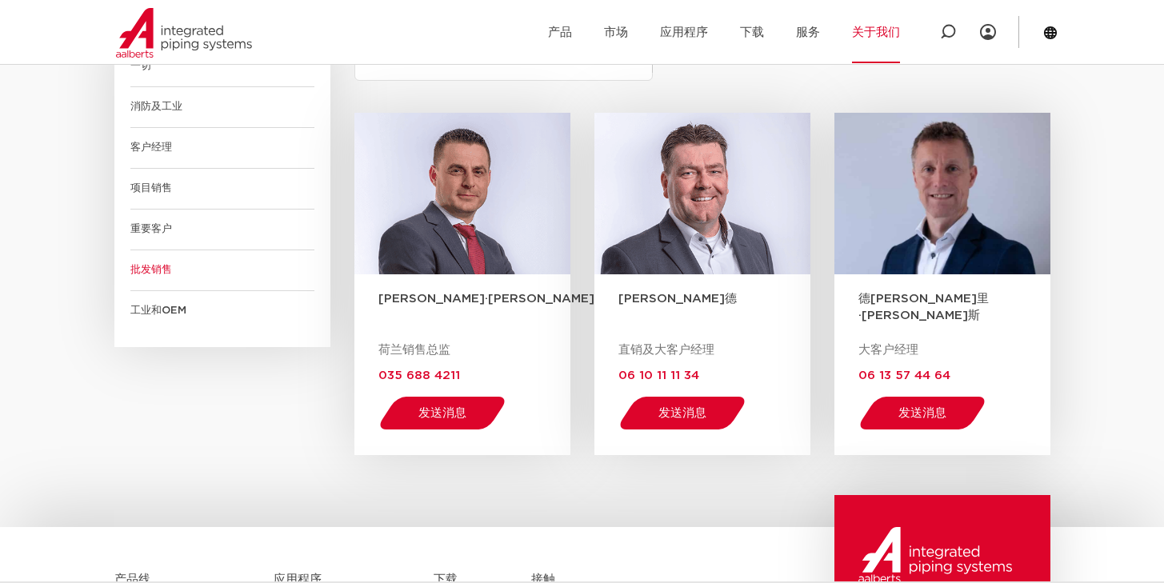
click at [182, 309] on font "工业和OEM" at bounding box center [158, 311] width 56 height 10
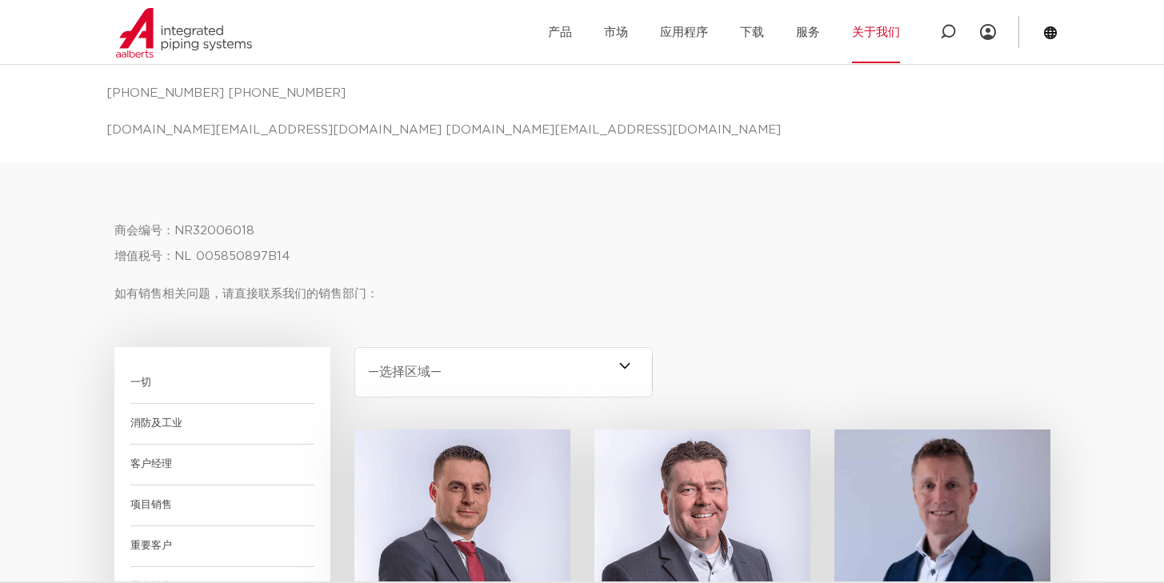
scroll to position [696, 0]
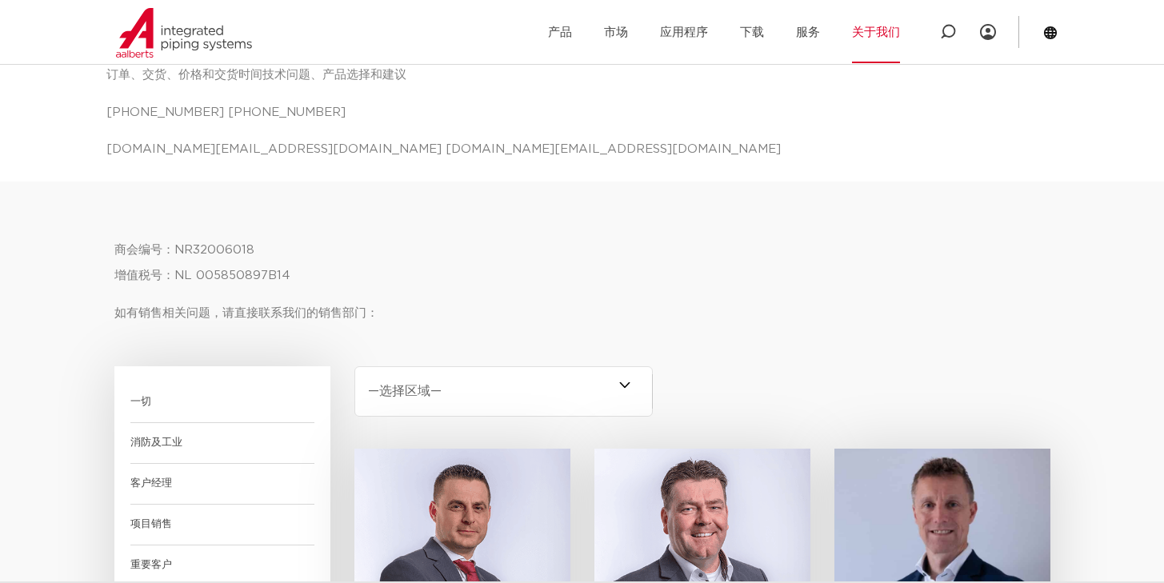
click at [591, 383] on select "—选择区域— 整个荷兰 (3) 上艾瑟尔省 (0) 布拉班特 (0) 德伦特 (0) 格罗宁根 (0) 北荷兰 (0) 西兰 (0) 弗莱福兰省 (0) 弗里…" at bounding box center [504, 392] width 299 height 50
click at [355, 367] on select "—选择区域— 整个荷兰 (3) 上艾瑟尔省 (0) 布拉班特 (0) 德伦特 (0) 格罗宁根 (0) 北荷兰 (0) 西兰 (0) 弗莱福兰省 (0) 弗里…" at bounding box center [504, 392] width 299 height 50
click at [631, 354] on div "商会编号：NR32006018 增值税号：NL 005850897B14 如有销售相关问题，请直接联系我们的销售部门： 功能 一切 消防及工业 客户经理 项目…" at bounding box center [582, 491] width 952 height 618
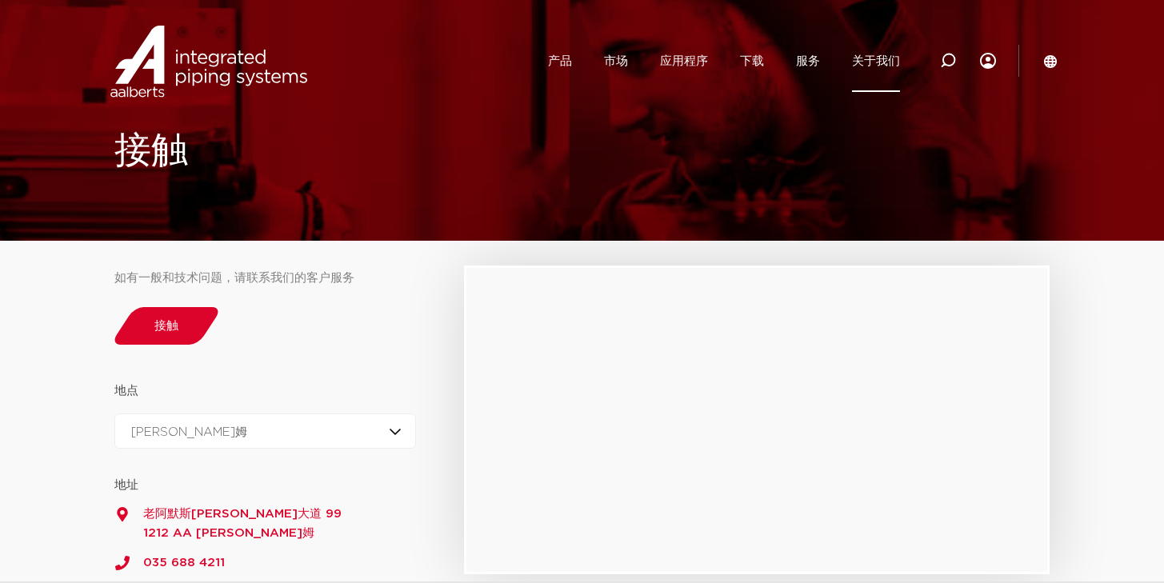
scroll to position [40, 0]
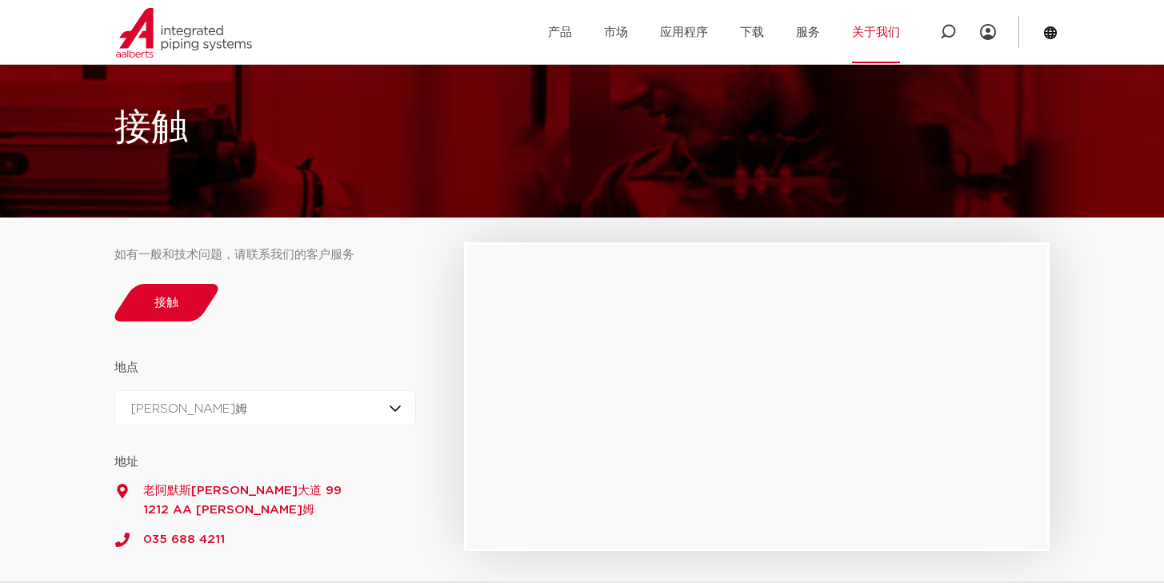
click at [662, 360] on div at bounding box center [757, 397] width 581 height 304
click at [872, 21] on link "关于我们" at bounding box center [876, 33] width 48 height 62
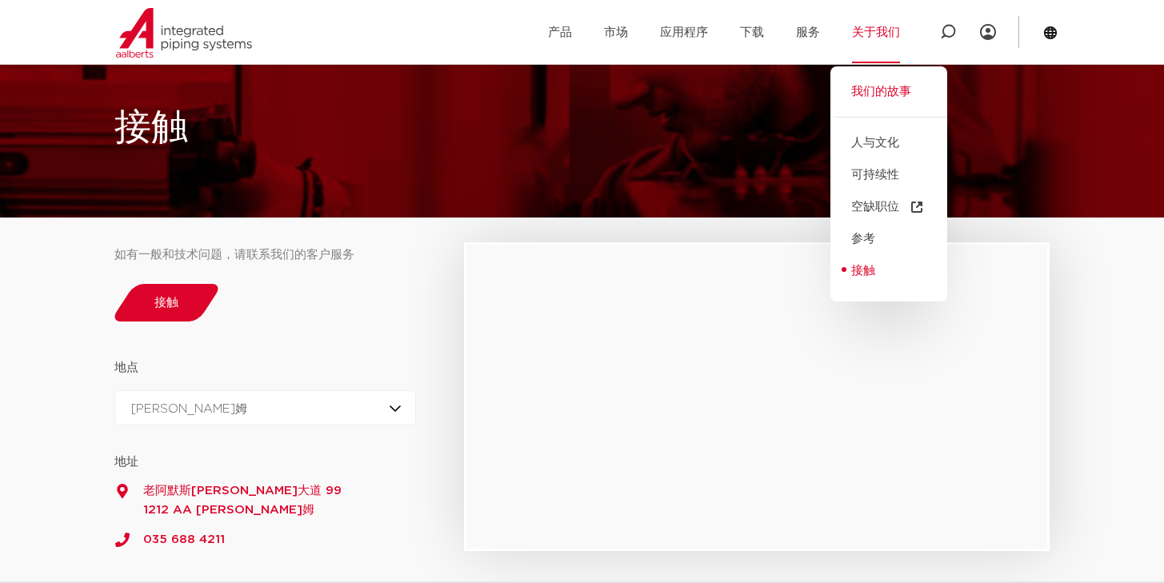
click at [900, 94] on font "我们的故事" at bounding box center [882, 92] width 60 height 12
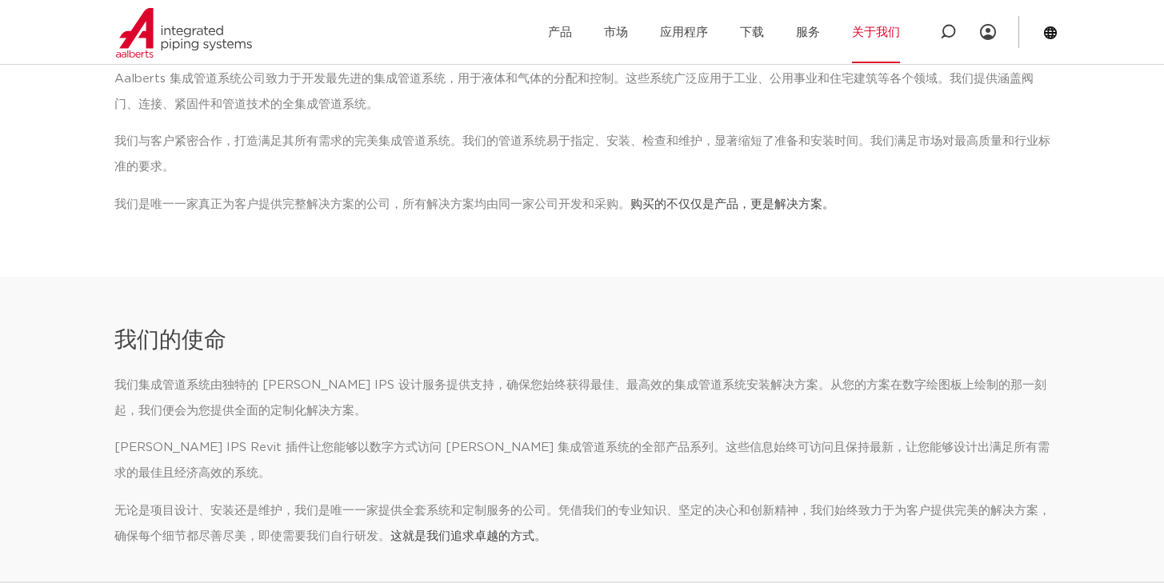
scroll to position [195, 0]
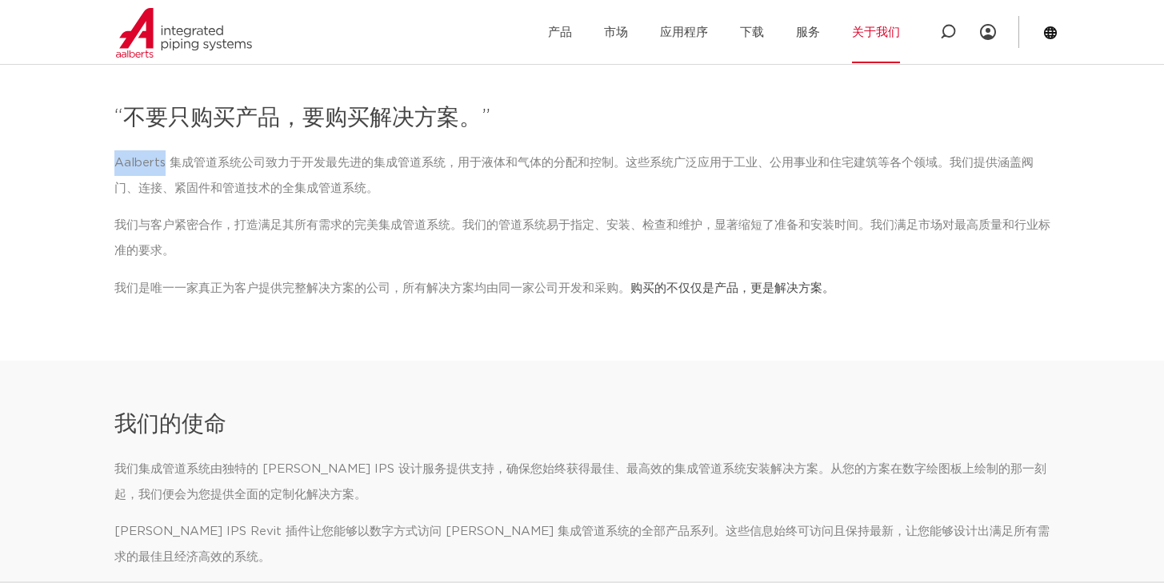
copy font "[PERSON_NAME]"
drag, startPoint x: 111, startPoint y: 161, endPoint x: 165, endPoint y: 168, distance: 54.1
click at [165, 168] on div "“不要只购买产品，要购买解决方案。” [PERSON_NAME] 集成管道系统公司致力于开发最先进的集成管道系统，用于液体和气体的分配和控制。这些系统广泛应用…" at bounding box center [582, 207] width 952 height 226
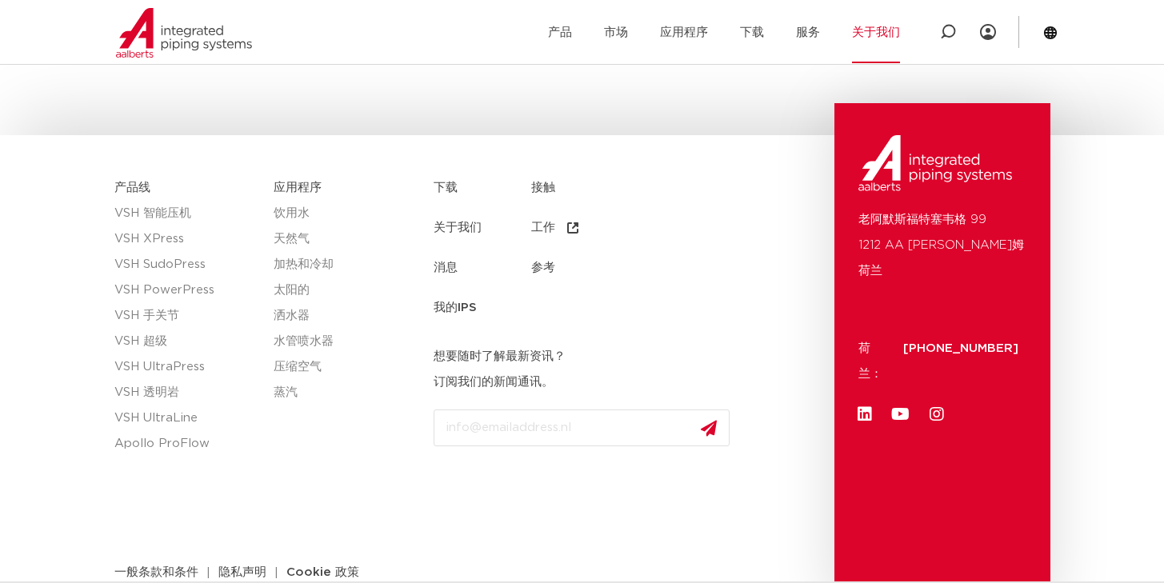
scroll to position [2202, 0]
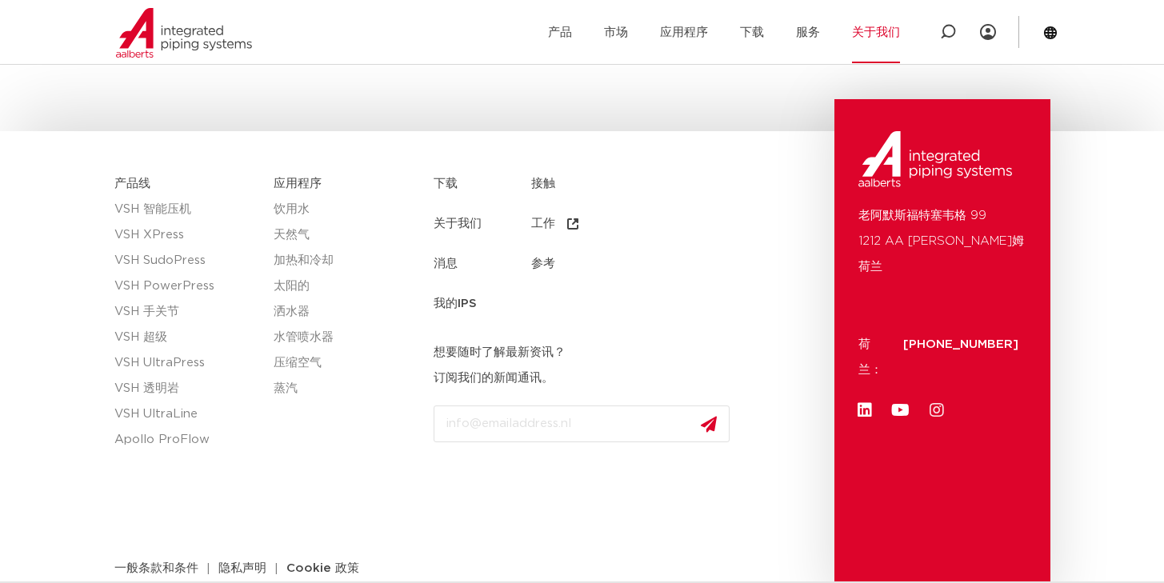
click at [941, 407] on icon at bounding box center [937, 411] width 16 height 16
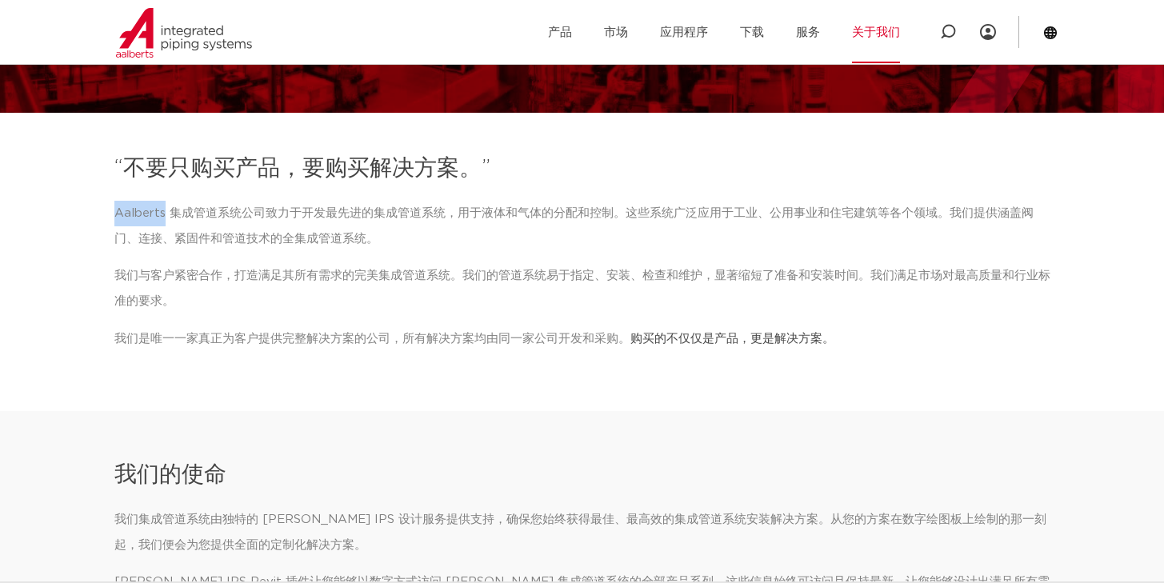
scroll to position [0, 0]
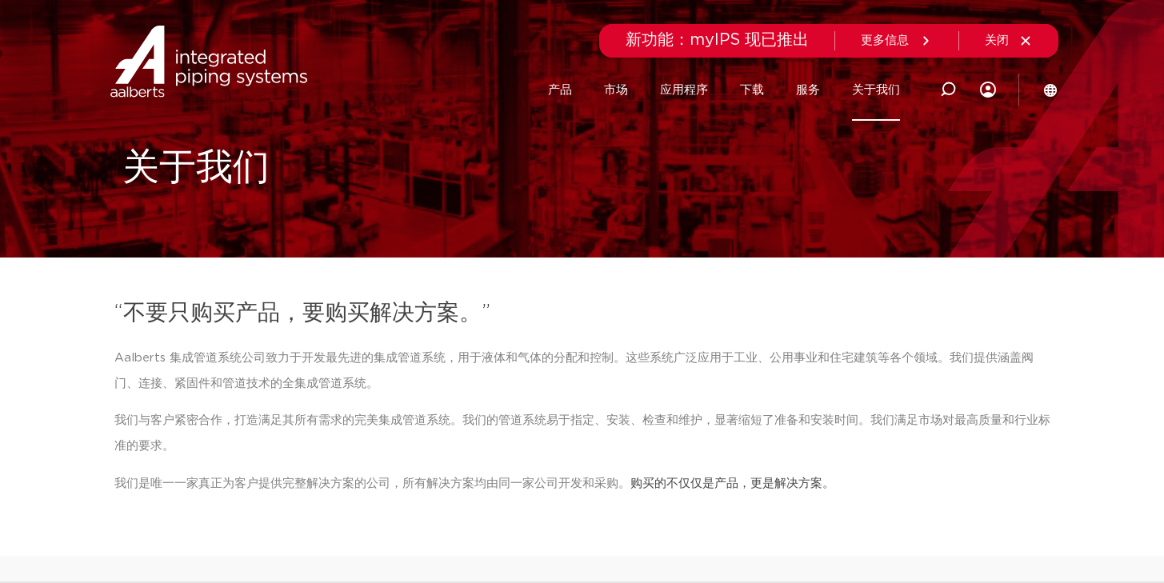
click at [859, 91] on font "关于我们" at bounding box center [876, 90] width 48 height 12
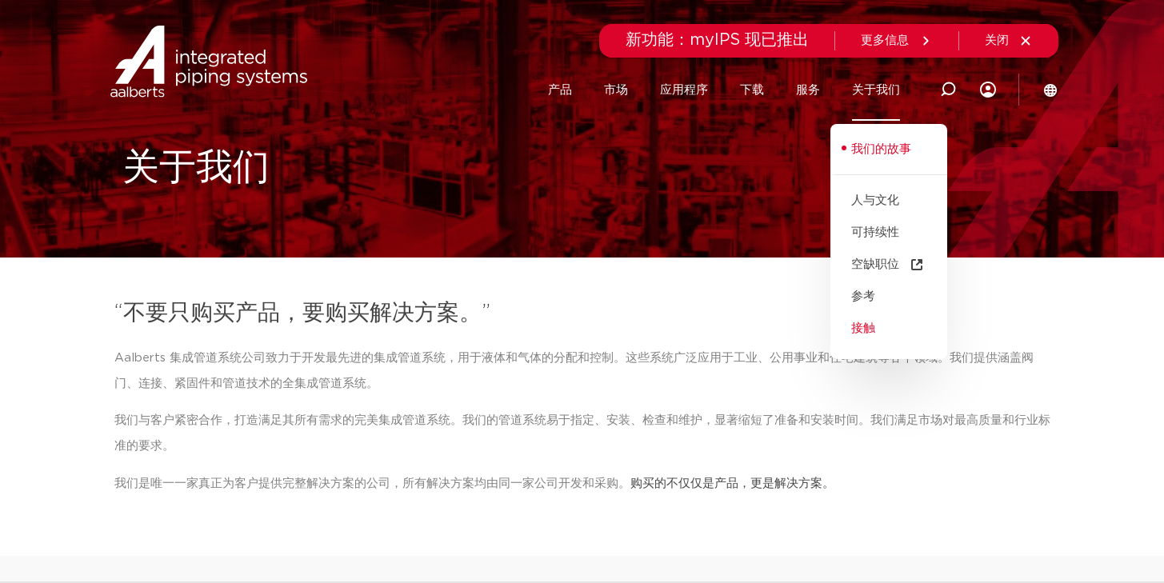
click at [874, 332] on font "接触" at bounding box center [864, 329] width 24 height 12
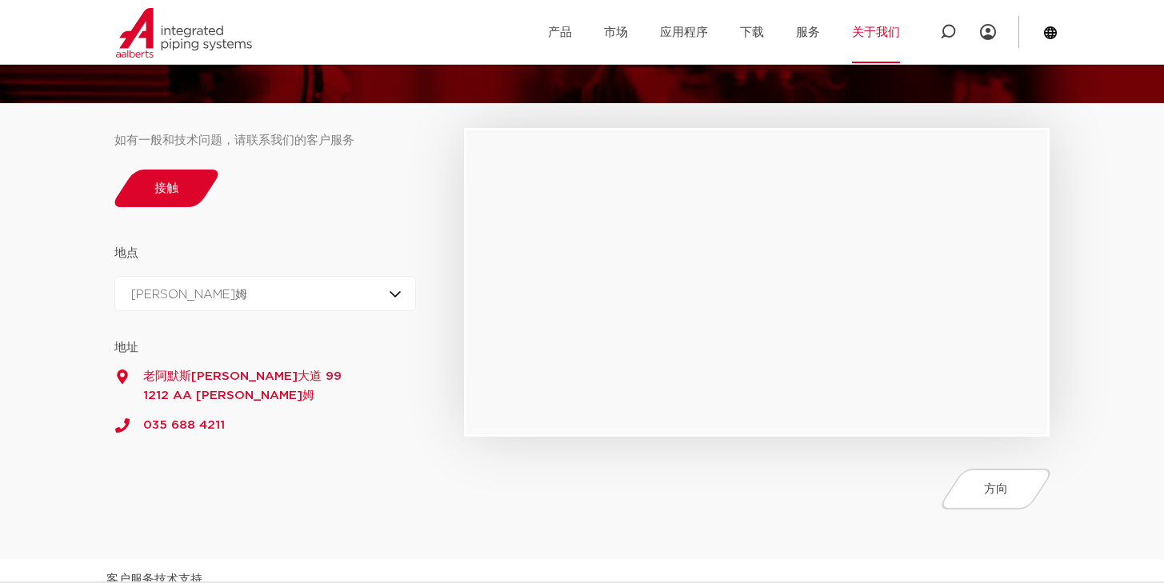
click at [581, 280] on div at bounding box center [757, 282] width 581 height 304
click at [274, 301] on div "[PERSON_NAME]弗瑟姆 [PERSON_NAME]弗瑟姆 泽[PERSON_NAME]" at bounding box center [265, 293] width 303 height 35
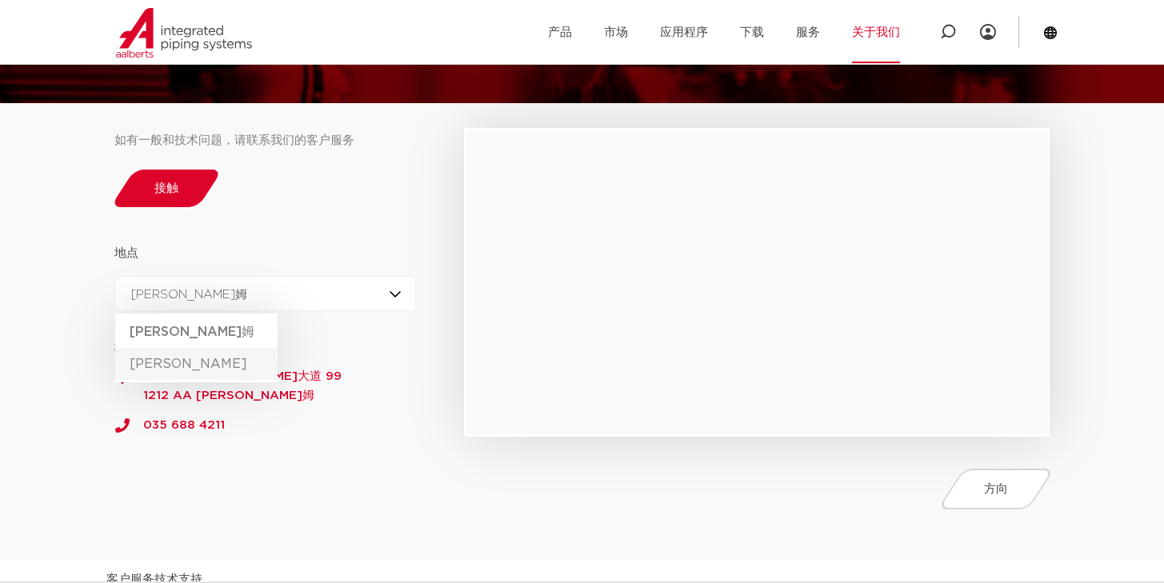
click at [159, 368] on font "[PERSON_NAME]" at bounding box center [189, 364] width 118 height 13
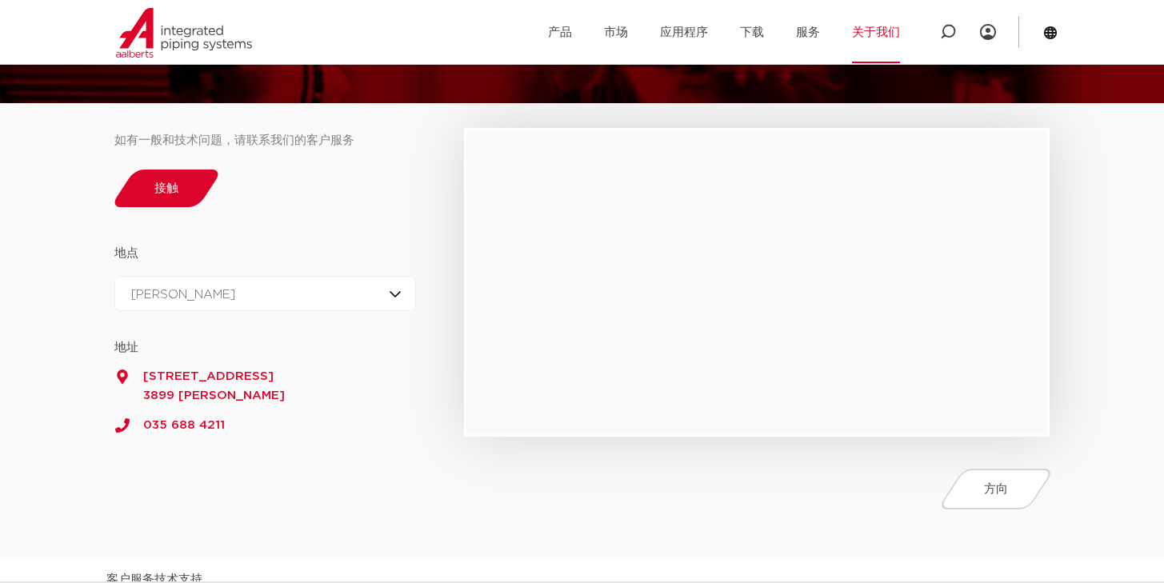
click at [295, 307] on div "泽[PERSON_NAME] [PERSON_NAME]弗瑟姆 泽[PERSON_NAME]" at bounding box center [265, 293] width 303 height 35
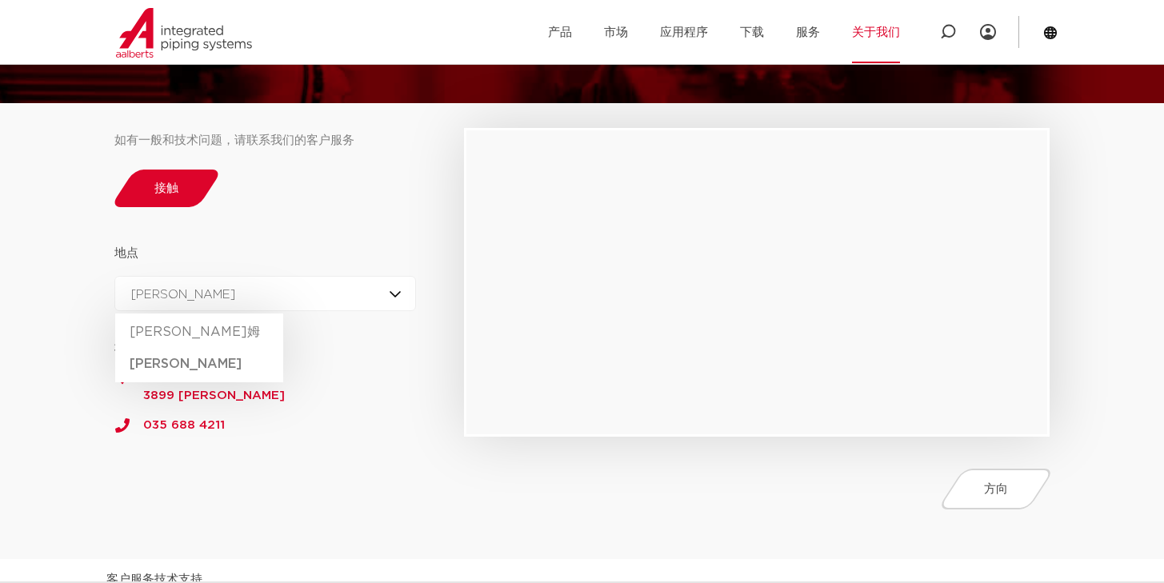
click at [201, 311] on div "泽[PERSON_NAME] [PERSON_NAME]弗瑟姆 泽[PERSON_NAME]" at bounding box center [265, 293] width 303 height 35
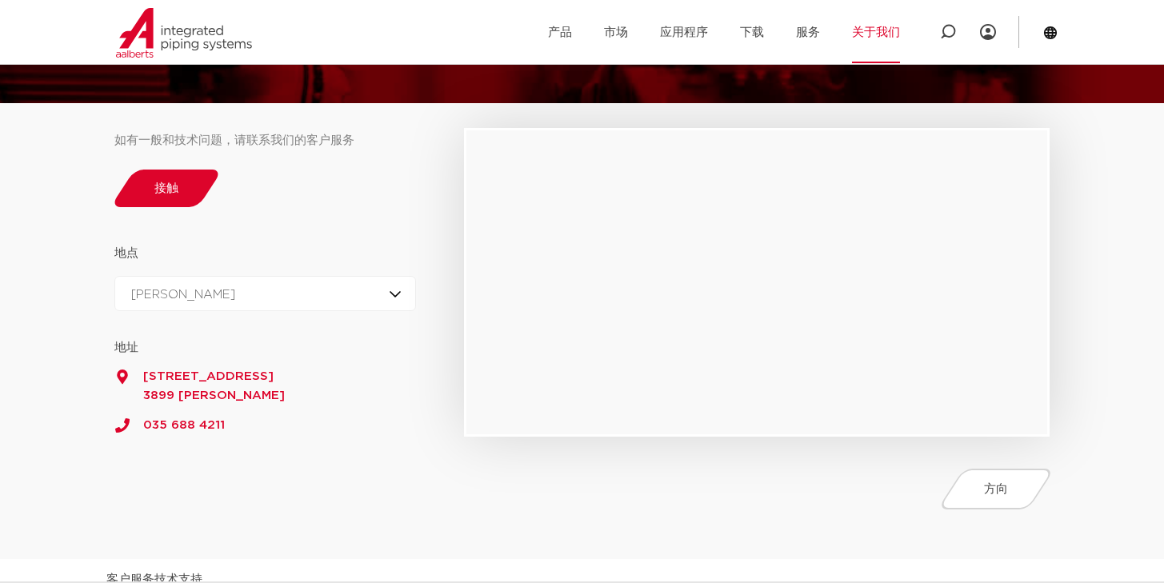
click at [198, 324] on div "52.2195769 5.1900583 地址 老阿默[STREET_ADDRESS][PERSON_NAME]尔弗瑟姆 035 688 4211 52.36…" at bounding box center [265, 365] width 303 height 108
click at [207, 307] on div "泽[PERSON_NAME] [PERSON_NAME]弗瑟姆 泽[PERSON_NAME]" at bounding box center [265, 293] width 303 height 35
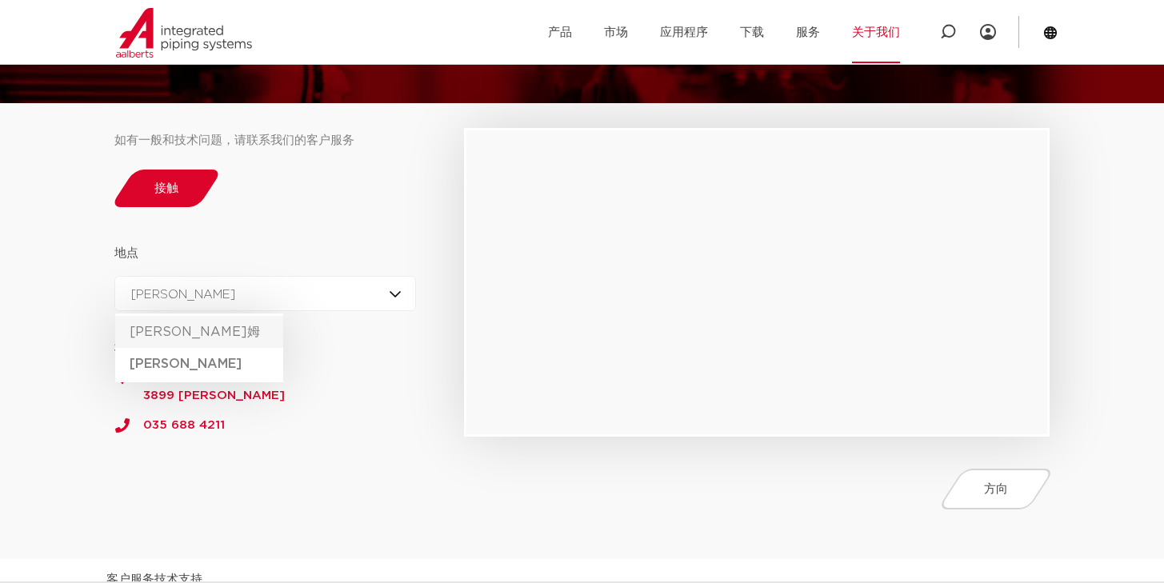
click at [170, 323] on li "[PERSON_NAME]姆" at bounding box center [199, 332] width 168 height 32
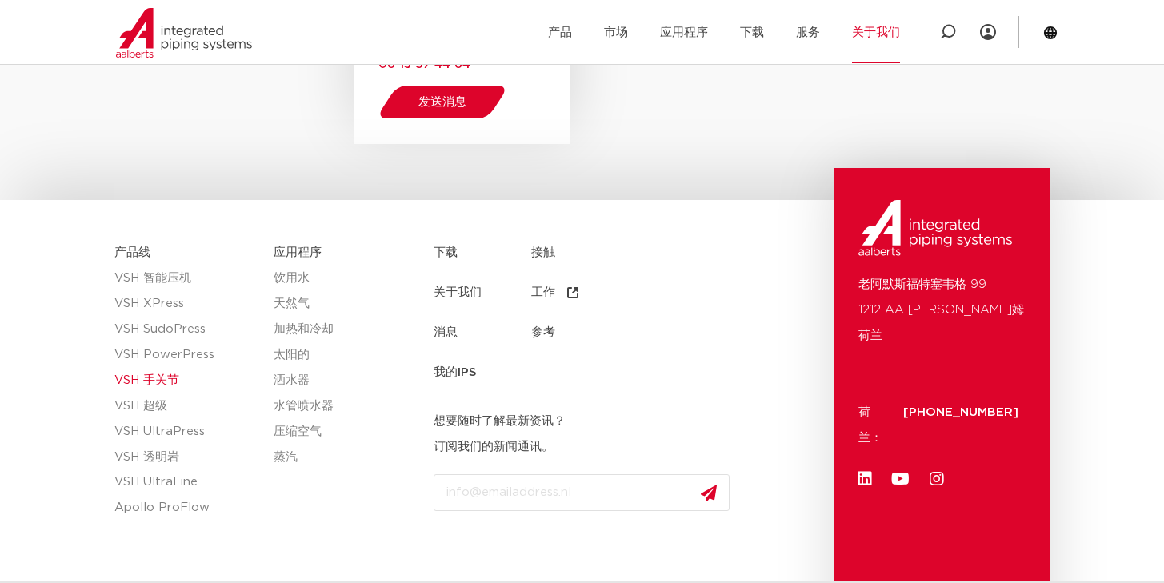
scroll to position [2786, 0]
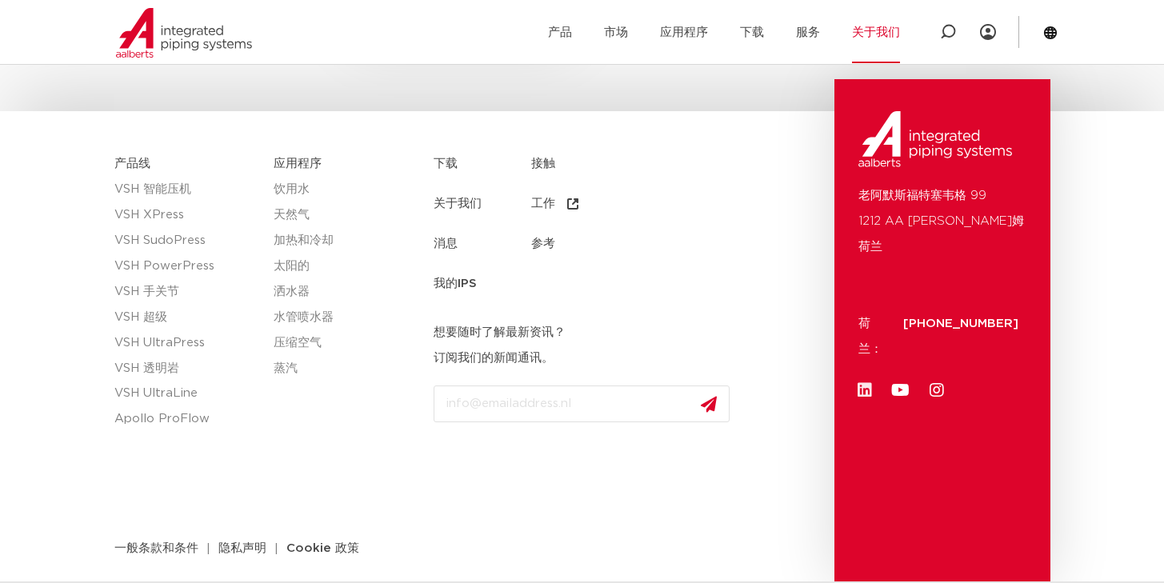
click at [864, 383] on icon at bounding box center [865, 391] width 16 height 16
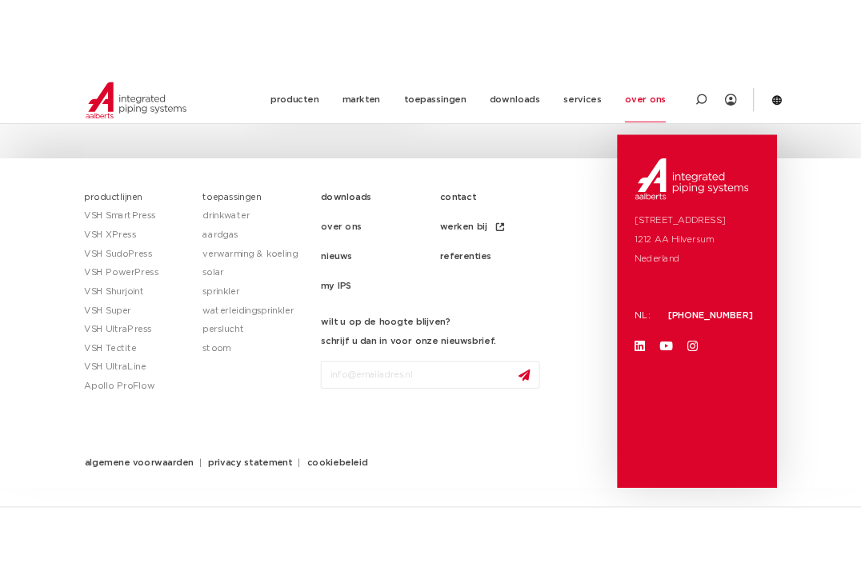
scroll to position [2760, 0]
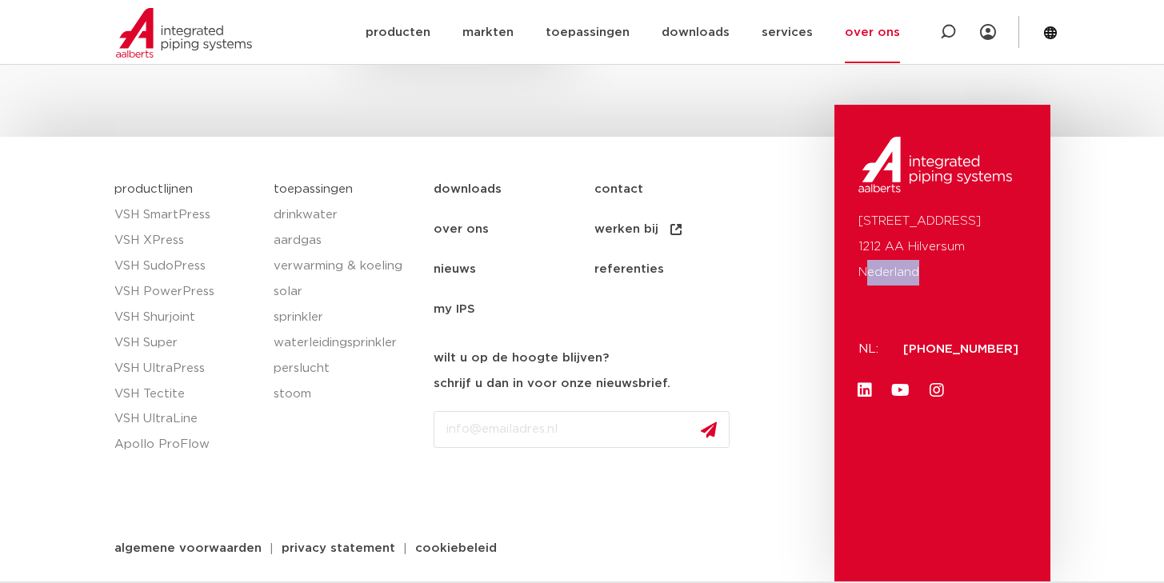
copy p "ederland"
copy p "Nederland"
drag, startPoint x: 929, startPoint y: 280, endPoint x: 852, endPoint y: 270, distance: 77.5
click at [852, 270] on div "[STREET_ADDRESS]: [PHONE_NUMBER] Linkedin Youtube Instagram" at bounding box center [943, 344] width 216 height 478
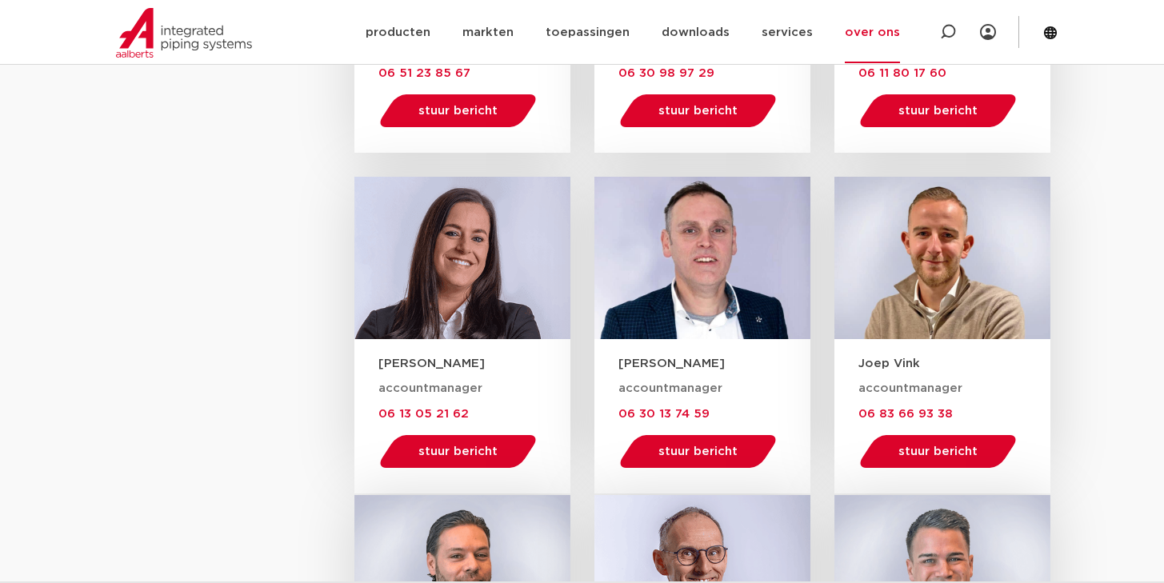
scroll to position [1657, 0]
